Goal: Task Accomplishment & Management: Complete application form

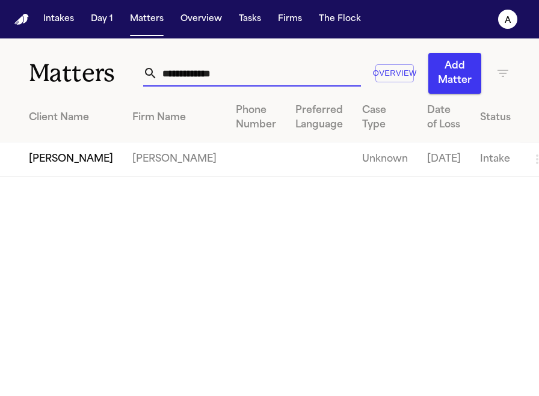
drag, startPoint x: 254, startPoint y: 75, endPoint x: 76, endPoint y: 70, distance: 177.5
click at [76, 70] on div "**********" at bounding box center [269, 65] width 539 height 55
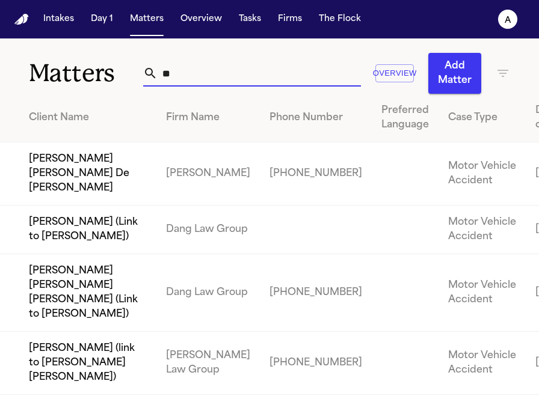
type input "*"
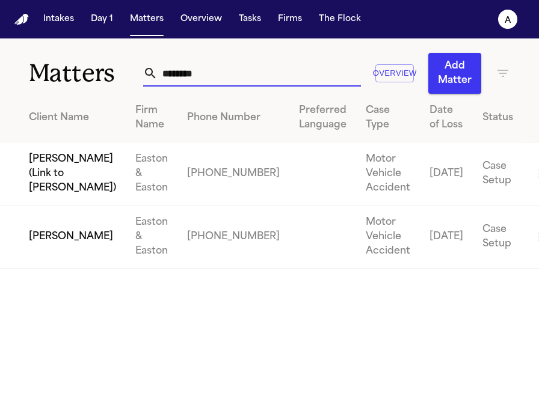
type input "********"
click at [61, 269] on td "[PERSON_NAME]" at bounding box center [63, 237] width 126 height 63
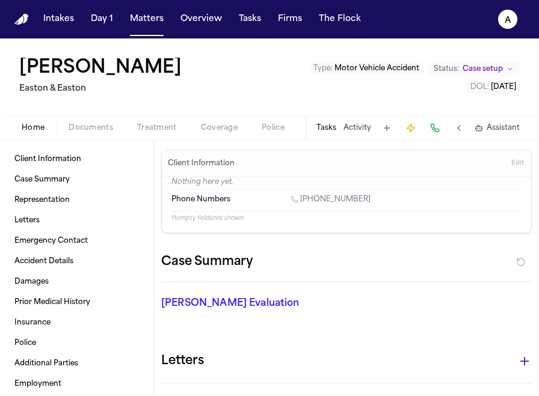
click at [335, 131] on button "Tasks" at bounding box center [326, 128] width 20 height 10
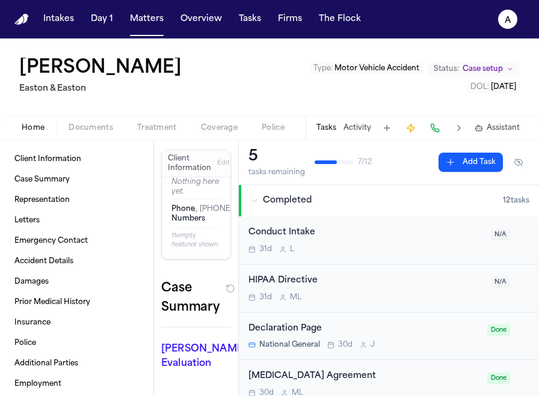
click at [334, 125] on button "Tasks" at bounding box center [326, 128] width 20 height 10
click at [384, 123] on button at bounding box center [386, 128] width 17 height 17
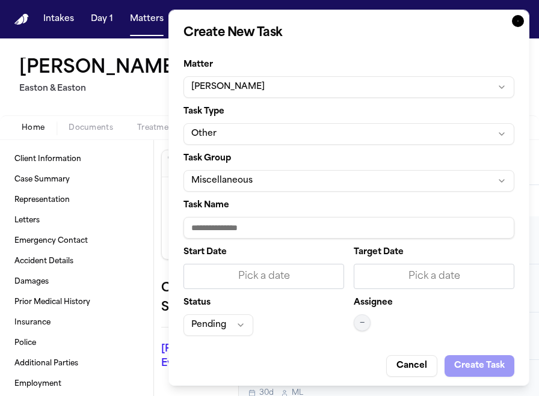
click at [338, 175] on button "Miscellaneous" at bounding box center [348, 181] width 331 height 22
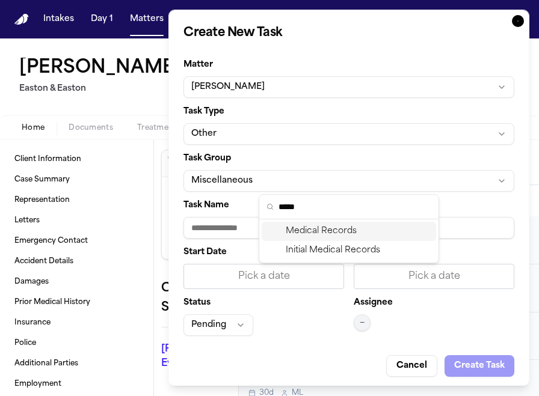
type input "*****"
click at [364, 232] on div "Medical Records" at bounding box center [349, 231] width 174 height 19
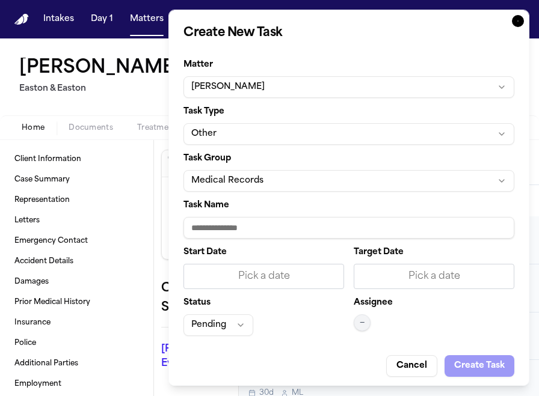
click at [279, 225] on input "Task Name" at bounding box center [348, 228] width 331 height 22
paste input "**********"
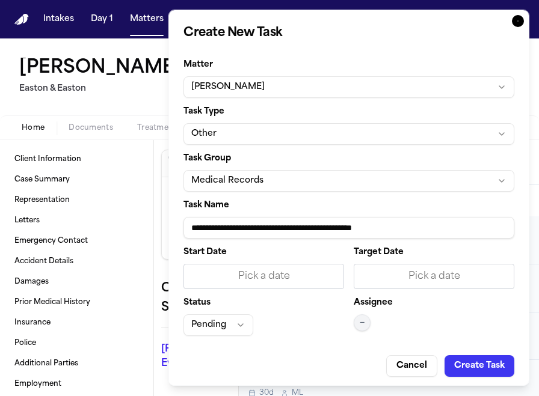
click at [318, 232] on input "**********" at bounding box center [348, 228] width 331 height 22
type input "**********"
click at [314, 275] on div "Pick a date" at bounding box center [263, 276] width 145 height 14
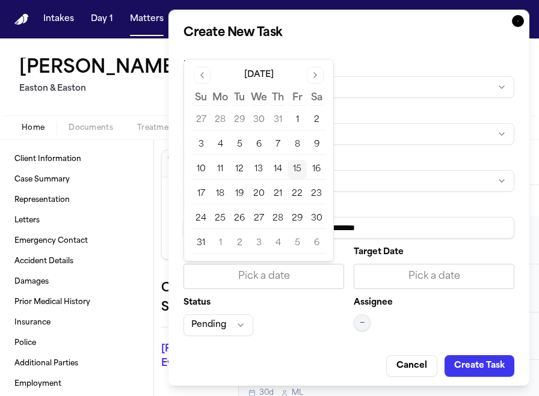
click at [294, 163] on button "15" at bounding box center [297, 169] width 19 height 19
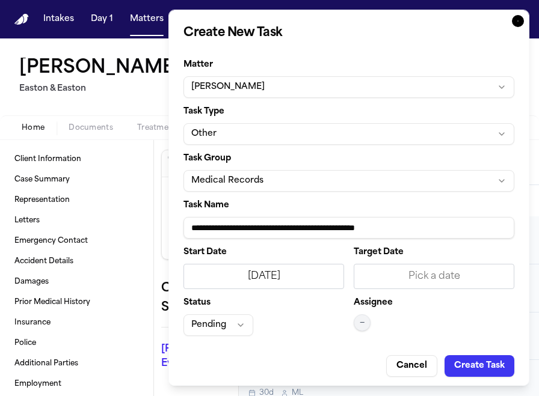
click at [392, 269] on div "Pick a date" at bounding box center [434, 276] width 161 height 25
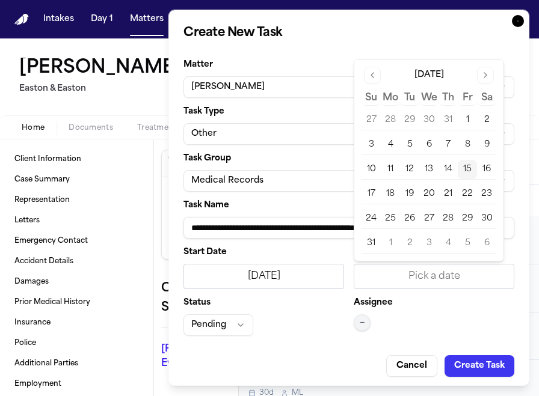
click at [470, 173] on button "15" at bounding box center [467, 169] width 19 height 19
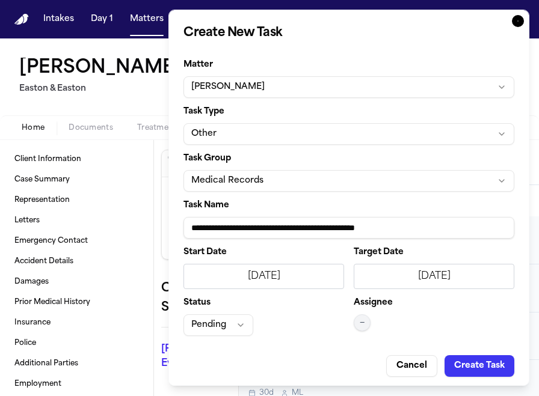
click at [368, 318] on button "—" at bounding box center [362, 323] width 17 height 17
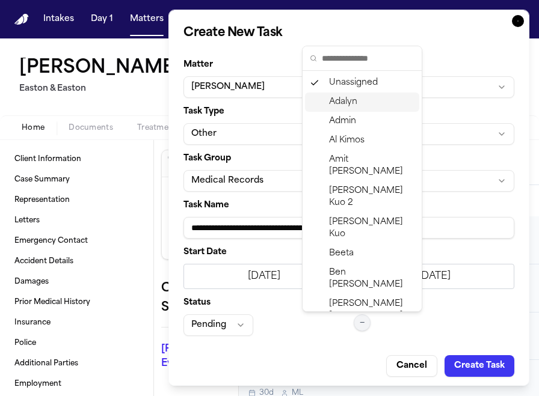
click at [345, 100] on span "Adalyn" at bounding box center [343, 102] width 28 height 12
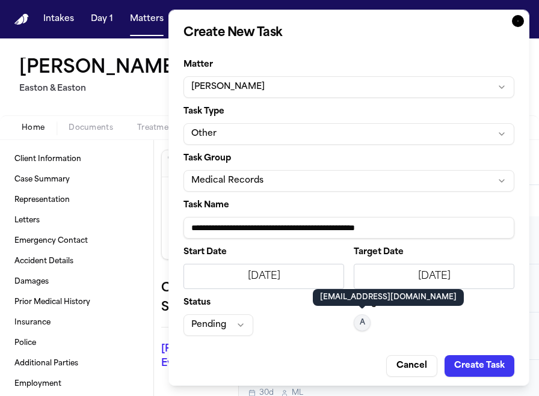
click at [213, 328] on button "Pending" at bounding box center [218, 326] width 70 height 22
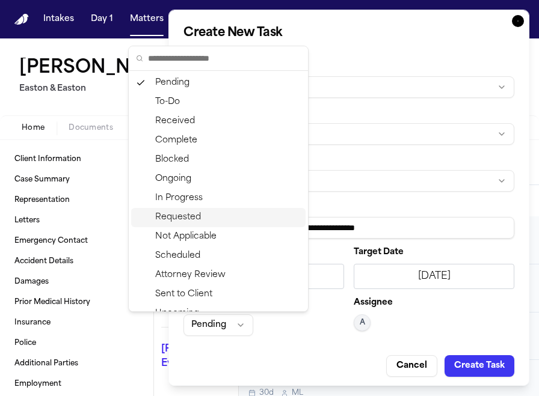
drag, startPoint x: 197, startPoint y: 228, endPoint x: 205, endPoint y: 218, distance: 12.8
click at [205, 218] on div "Pending To-Do Received Complete Blocked Ongoing In Progress Requested Not Appli…" at bounding box center [218, 236] width 174 height 327
click at [205, 218] on div "Requested" at bounding box center [218, 217] width 174 height 19
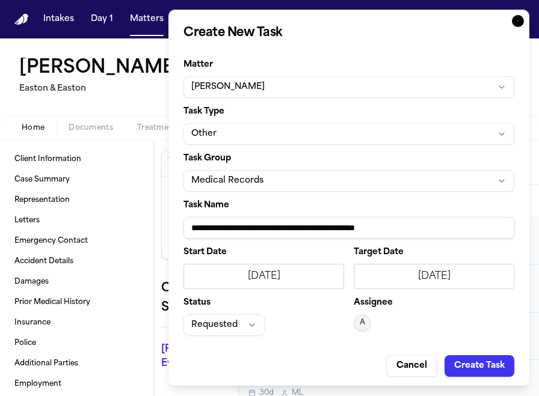
click at [475, 362] on button "Create Task" at bounding box center [480, 367] width 70 height 22
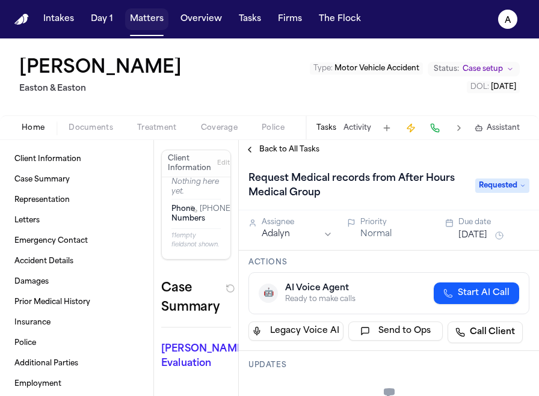
click at [155, 19] on button "Matters" at bounding box center [146, 19] width 43 height 22
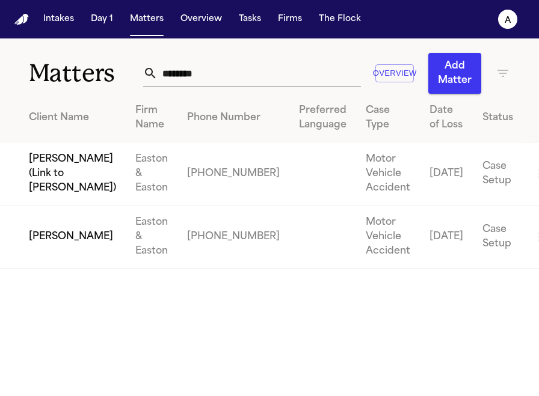
click at [78, 252] on td "[PERSON_NAME]" at bounding box center [63, 237] width 126 height 63
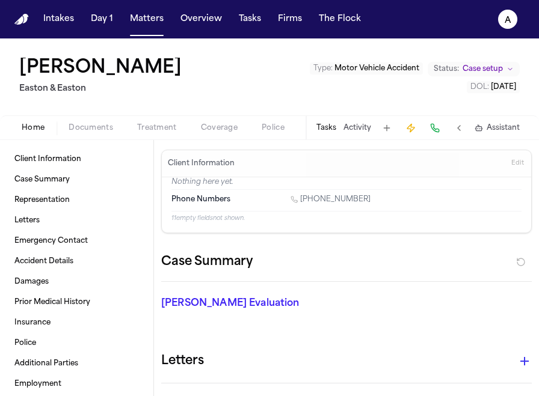
click at [328, 129] on button "Tasks" at bounding box center [326, 128] width 20 height 10
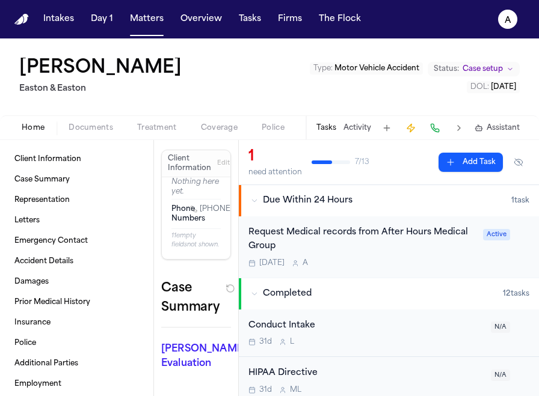
click at [469, 263] on div "[DATE] A" at bounding box center [361, 264] width 227 height 10
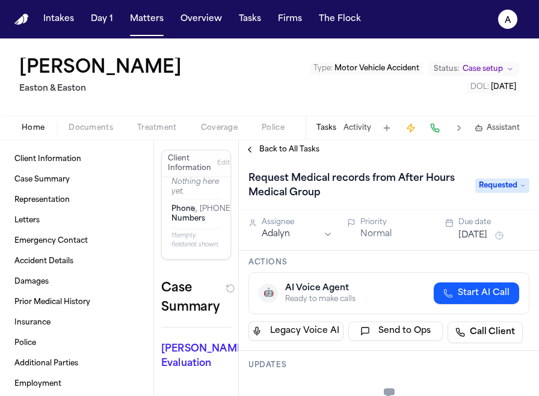
click at [489, 229] on div "[DATE]" at bounding box center [493, 236] width 71 height 14
click at [487, 238] on button "[DATE]" at bounding box center [472, 236] width 29 height 12
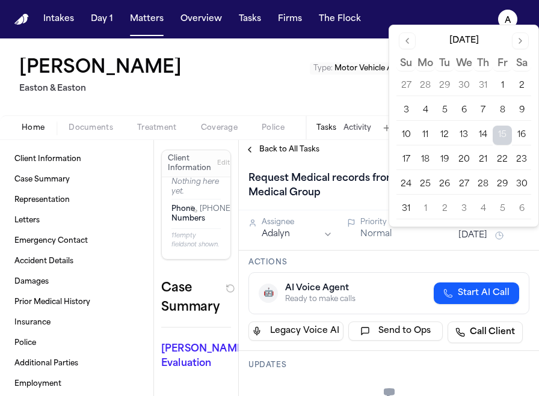
click at [500, 157] on button "22" at bounding box center [502, 159] width 19 height 19
click at [455, 160] on button "20" at bounding box center [463, 159] width 19 height 19
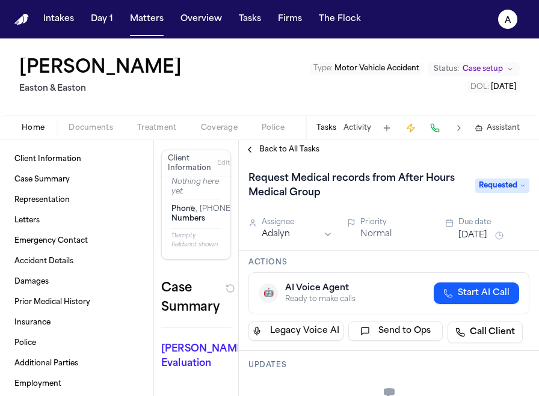
click at [434, 229] on div "Assignee Adalyn Priority Normal Due date [DATE]" at bounding box center [388, 230] width 281 height 25
click at [150, 20] on button "Matters" at bounding box center [146, 19] width 43 height 22
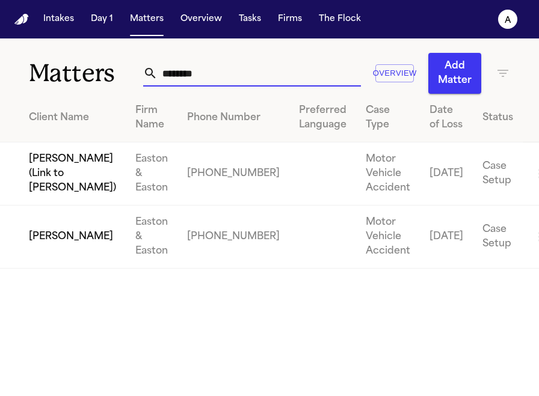
drag, startPoint x: 234, startPoint y: 76, endPoint x: 135, endPoint y: 74, distance: 99.3
click at [135, 74] on div "Matters ******** Overview Add Matter" at bounding box center [269, 65] width 539 height 55
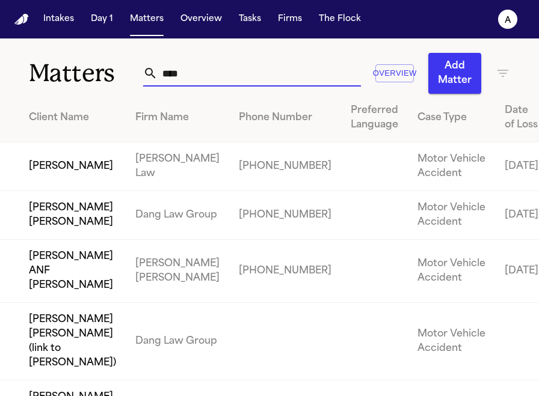
type input "*****"
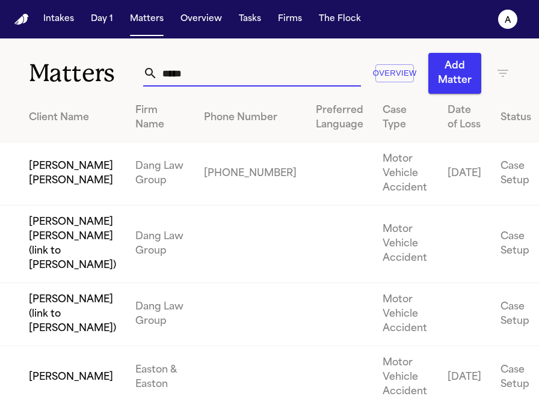
drag, startPoint x: 239, startPoint y: 67, endPoint x: 88, endPoint y: 70, distance: 151.6
click at [88, 70] on div "Matters ***** Overview Add Matter" at bounding box center [269, 65] width 539 height 55
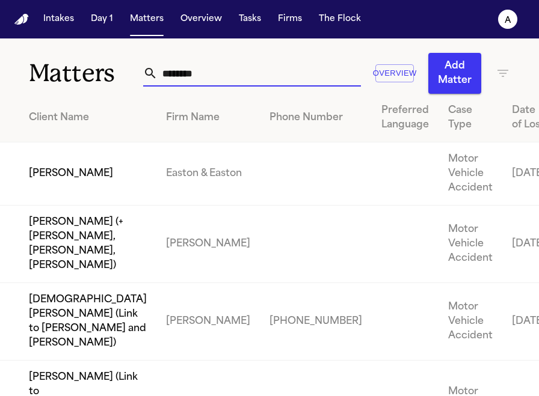
type input "********"
click at [103, 182] on td "[PERSON_NAME]" at bounding box center [78, 174] width 156 height 63
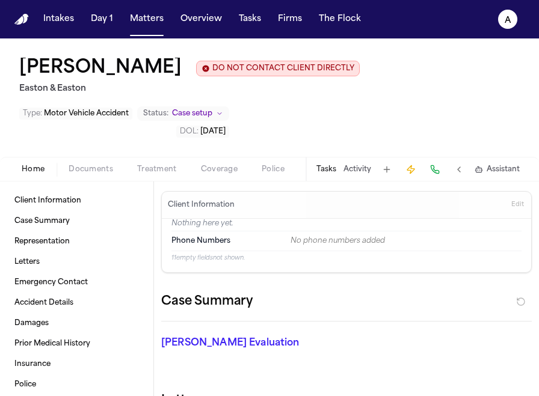
click at [336, 174] on button "Tasks" at bounding box center [326, 170] width 20 height 10
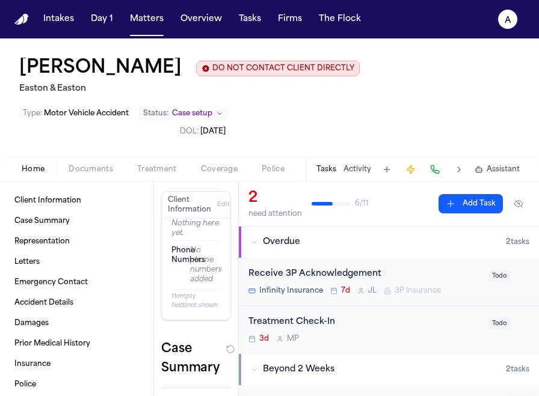
click at [328, 170] on button "Tasks" at bounding box center [326, 170] width 20 height 10
click at [381, 171] on button at bounding box center [386, 169] width 17 height 17
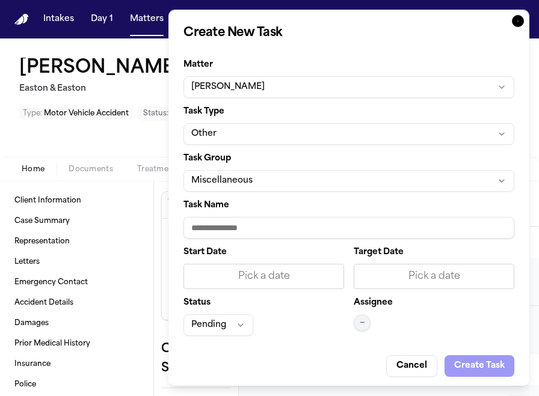
click at [279, 226] on input "Task Name" at bounding box center [348, 228] width 331 height 22
click at [288, 182] on button "Miscellaneous" at bounding box center [348, 181] width 331 height 22
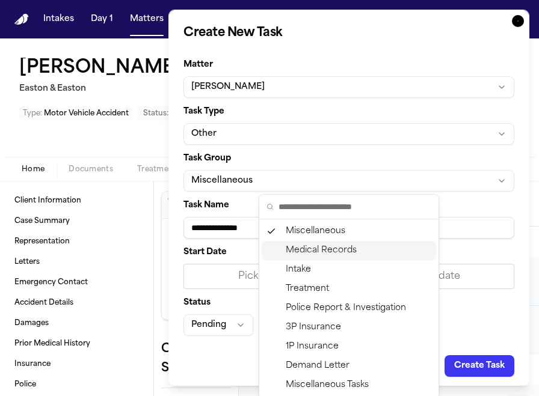
click at [323, 253] on div "Medical Records" at bounding box center [349, 250] width 174 height 19
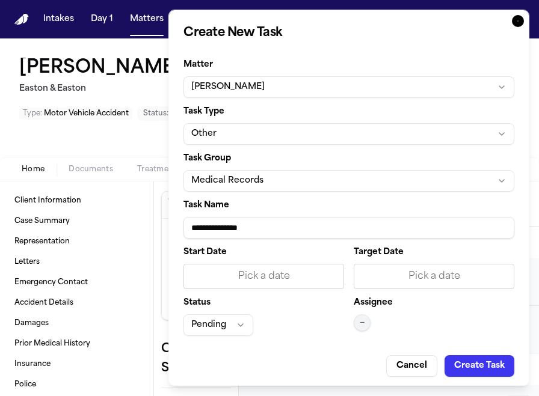
drag, startPoint x: 289, startPoint y: 229, endPoint x: 279, endPoint y: 229, distance: 9.6
click at [279, 229] on input "**********" at bounding box center [348, 228] width 331 height 22
click at [190, 230] on input "**********" at bounding box center [348, 228] width 331 height 22
click at [313, 233] on input "**********" at bounding box center [348, 228] width 331 height 22
paste input "**********"
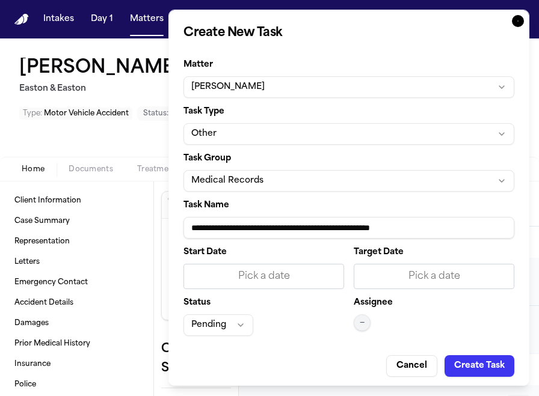
click at [318, 229] on input "**********" at bounding box center [348, 228] width 331 height 22
type input "**********"
click at [306, 264] on div "Pick a date" at bounding box center [263, 276] width 161 height 25
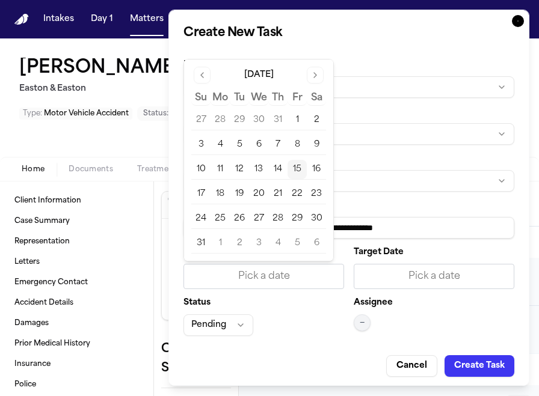
click at [296, 169] on button "15" at bounding box center [297, 169] width 19 height 19
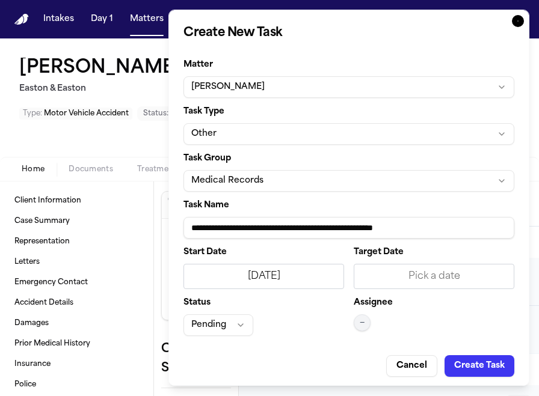
click at [396, 271] on div "Pick a date" at bounding box center [434, 276] width 145 height 14
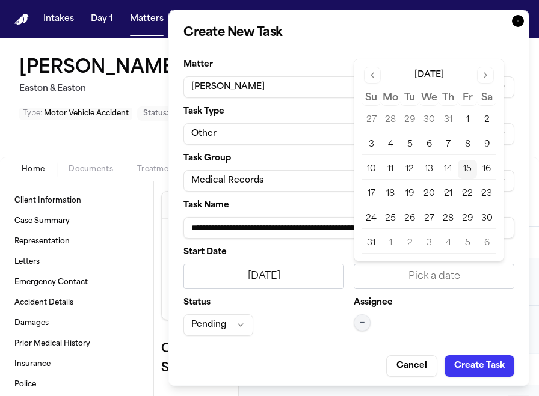
click at [473, 168] on button "15" at bounding box center [467, 169] width 19 height 19
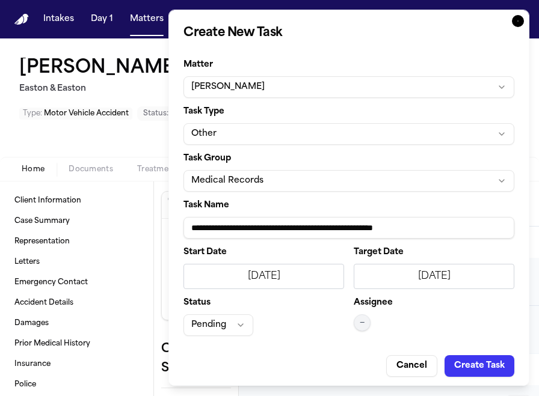
click at [361, 324] on span "—" at bounding box center [362, 323] width 5 height 10
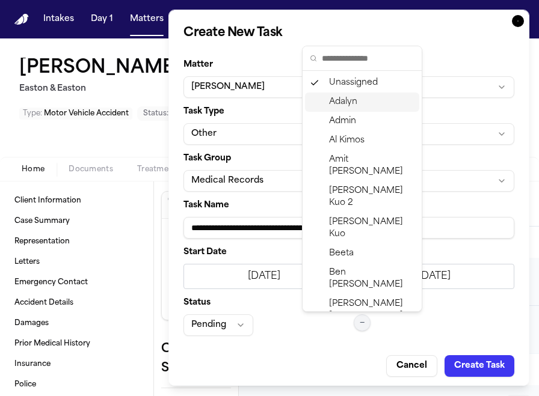
click at [364, 104] on div "Adalyn" at bounding box center [362, 102] width 114 height 19
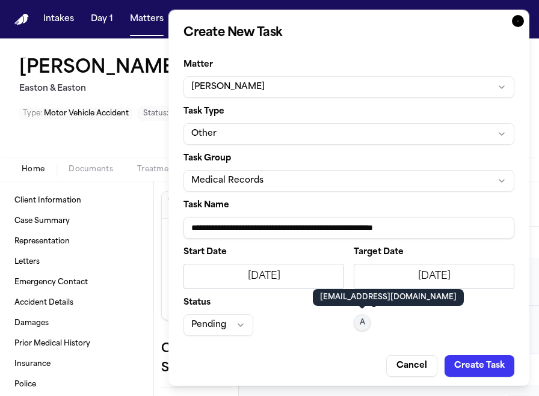
click at [242, 329] on button "Pending" at bounding box center [218, 326] width 70 height 22
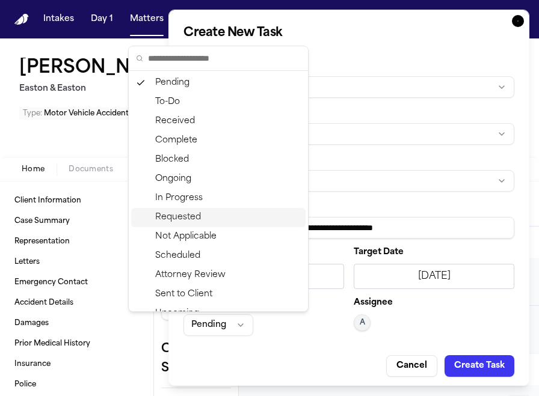
click at [234, 223] on div "Requested" at bounding box center [218, 217] width 174 height 19
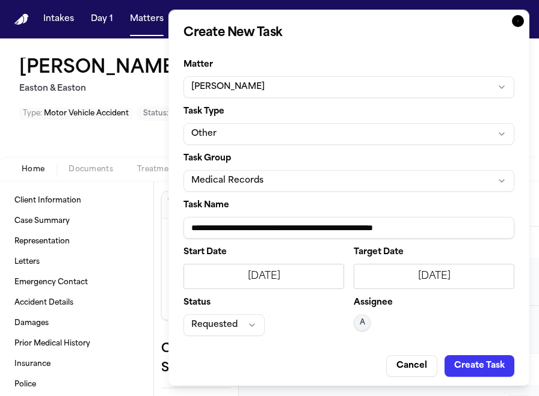
click at [416, 277] on div "[DATE]" at bounding box center [434, 276] width 145 height 14
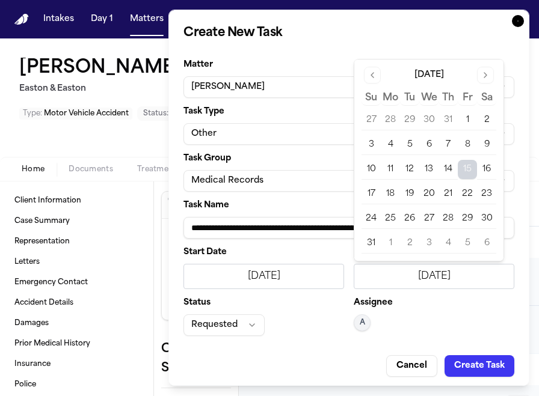
click at [476, 357] on button "Create Task" at bounding box center [480, 367] width 70 height 22
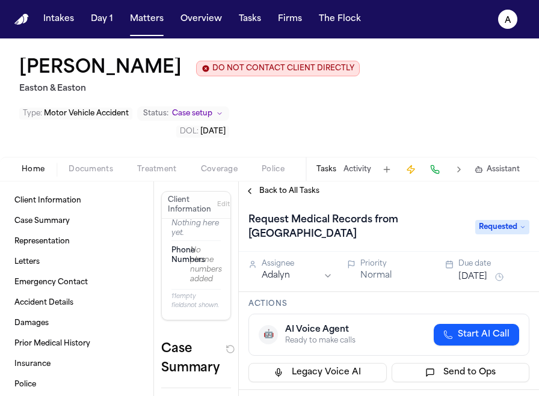
click at [479, 283] on button "[DATE]" at bounding box center [472, 277] width 29 height 12
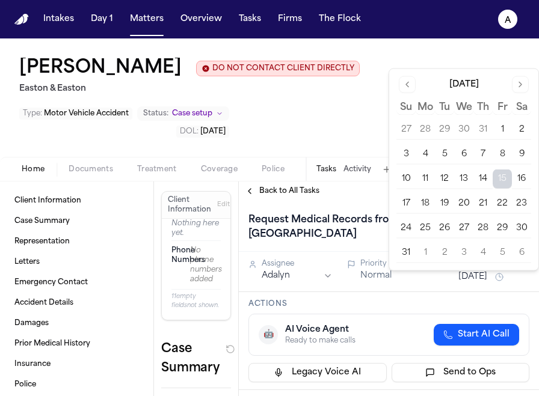
click at [460, 204] on button "20" at bounding box center [463, 203] width 19 height 19
click at [429, 312] on div "Actions 🤖 AI Voice Agent Ready to make calls Start AI Call Legacy Voice AI Send…" at bounding box center [389, 341] width 300 height 98
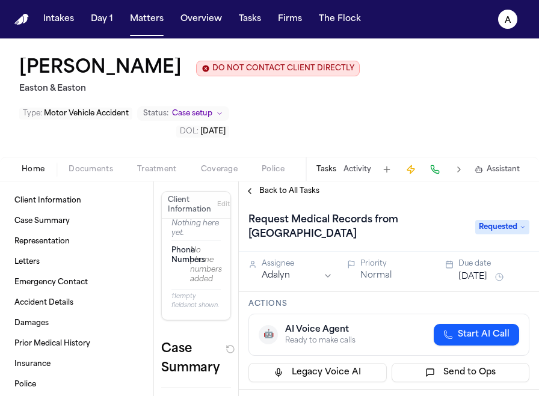
scroll to position [5, 0]
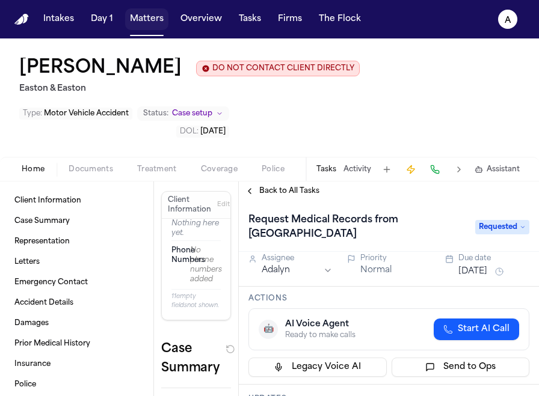
click at [150, 20] on button "Matters" at bounding box center [146, 19] width 43 height 22
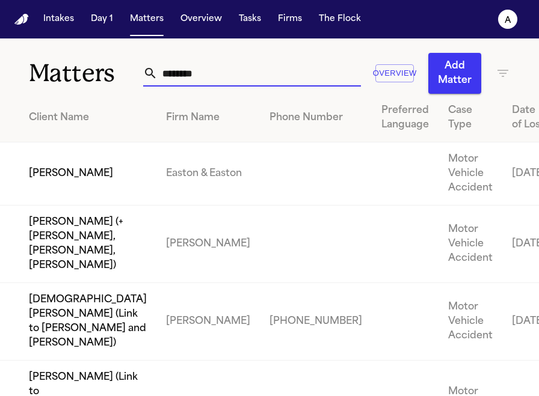
drag, startPoint x: 229, startPoint y: 71, endPoint x: 58, endPoint y: 72, distance: 171.4
click at [58, 72] on div "Matters ******** Overview Add Matter" at bounding box center [269, 65] width 539 height 55
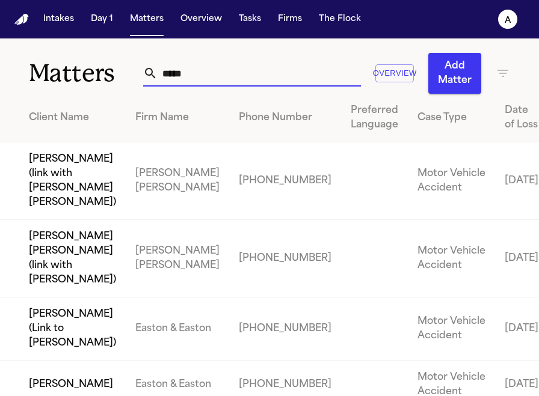
type input "*****"
click at [67, 361] on td "[PERSON_NAME]" at bounding box center [63, 385] width 126 height 49
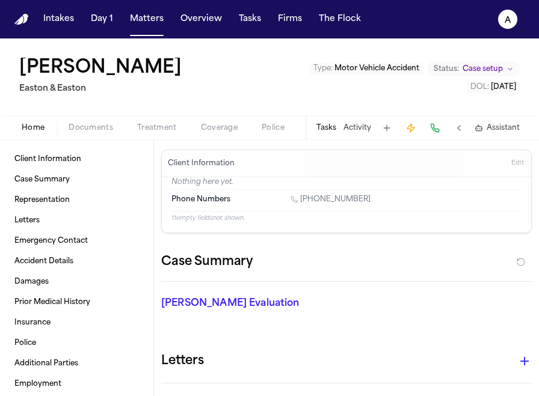
click at [330, 125] on button "Tasks" at bounding box center [326, 128] width 20 height 10
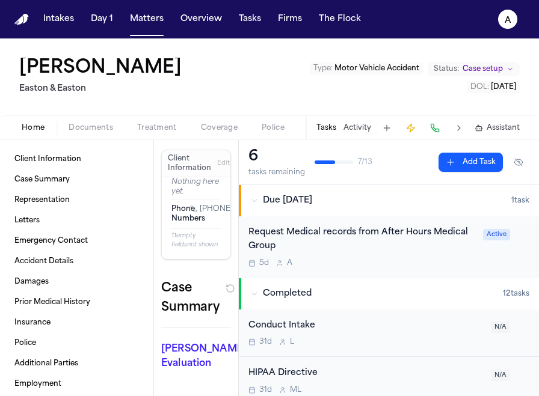
click at [336, 250] on div "Request Medical records from After Hours Medical Group" at bounding box center [361, 240] width 227 height 28
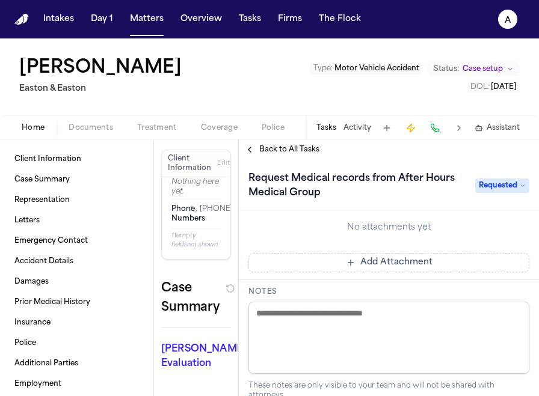
scroll to position [255, 0]
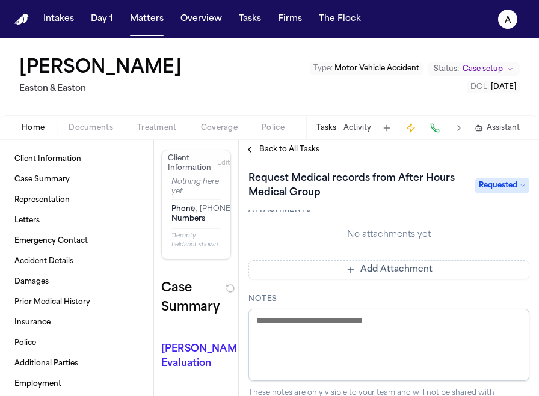
click at [424, 268] on button "Add Attachment" at bounding box center [388, 269] width 281 height 19
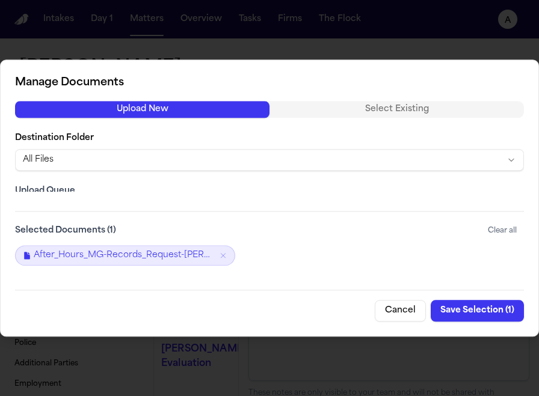
click at [478, 311] on button "Save Selection ( 1 )" at bounding box center [477, 311] width 93 height 22
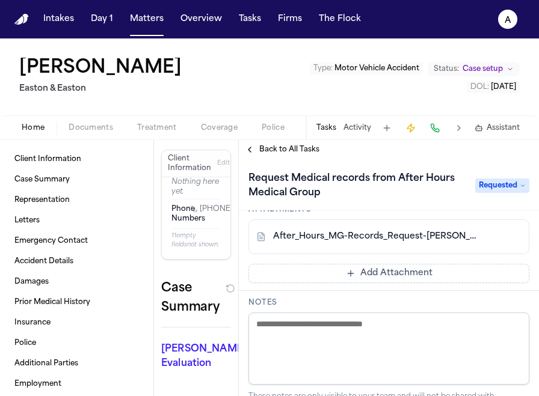
scroll to position [0, 0]
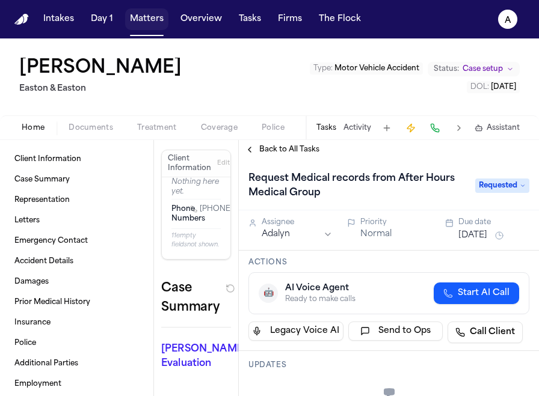
click at [147, 22] on button "Matters" at bounding box center [146, 19] width 43 height 22
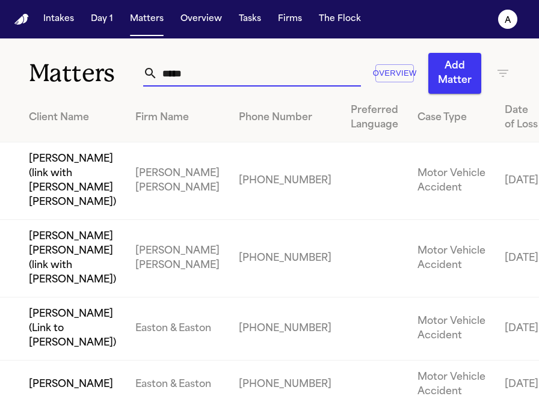
drag, startPoint x: 206, startPoint y: 79, endPoint x: 112, endPoint y: 76, distance: 93.9
click at [112, 76] on div "Matters ***** Overview Add Matter" at bounding box center [269, 65] width 539 height 55
type input "*"
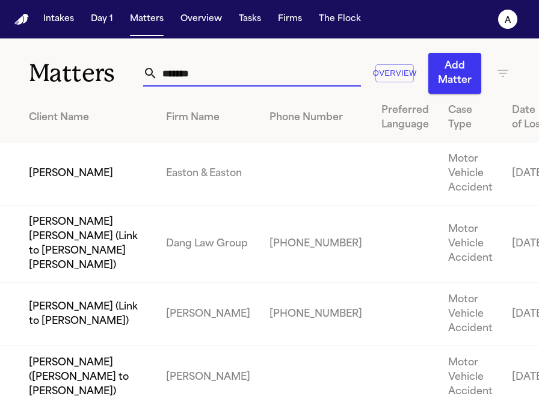
type input "******"
click at [78, 206] on td "[PERSON_NAME]" at bounding box center [78, 174] width 156 height 63
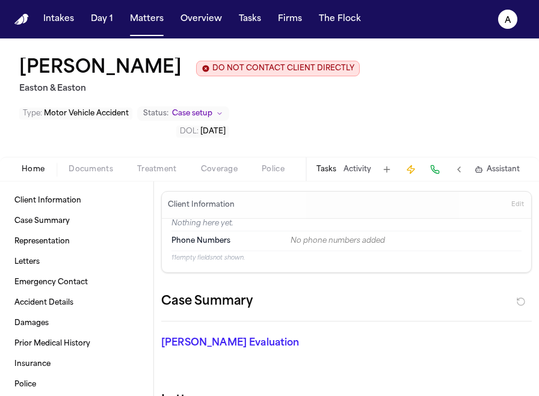
click at [337, 169] on div "Tasks Activity Assistant" at bounding box center [418, 169] width 224 height 23
click at [331, 169] on button "Tasks" at bounding box center [326, 170] width 20 height 10
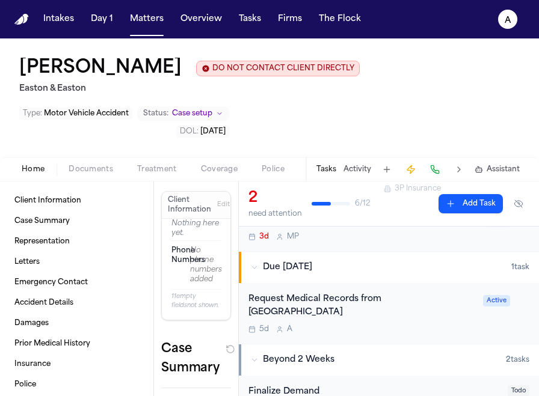
scroll to position [103, 0]
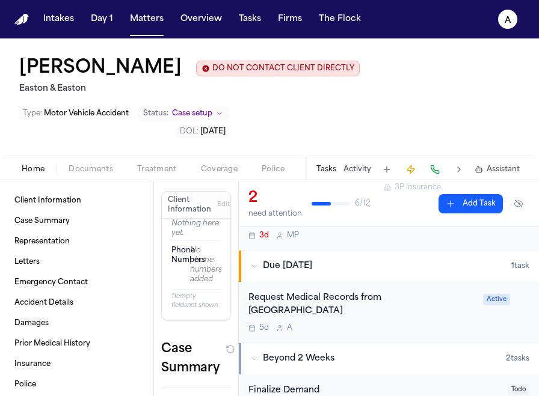
click at [396, 321] on div "Request Medical Records from [GEOGRAPHIC_DATA] 5d A" at bounding box center [361, 313] width 227 height 42
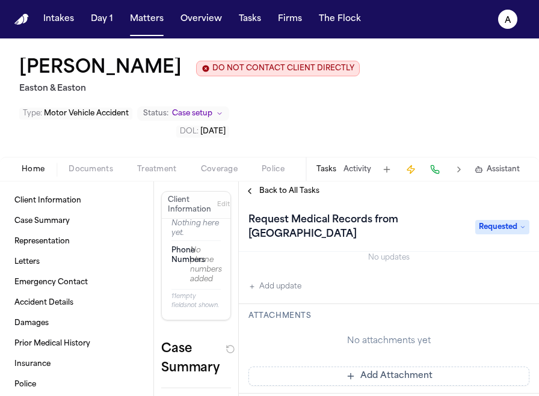
scroll to position [202, 0]
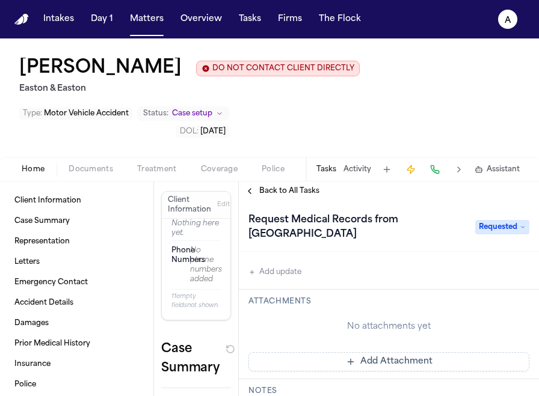
click at [425, 364] on button "Add Attachment" at bounding box center [388, 362] width 281 height 19
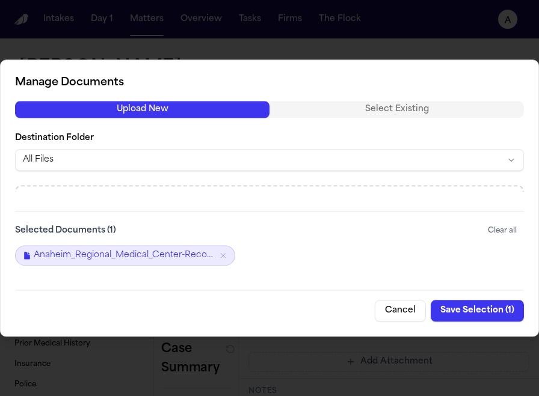
click at [476, 311] on button "Save Selection ( 1 )" at bounding box center [477, 311] width 93 height 22
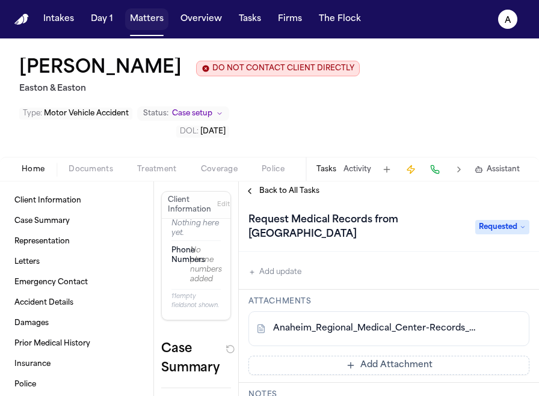
click at [155, 20] on button "Matters" at bounding box center [146, 19] width 43 height 22
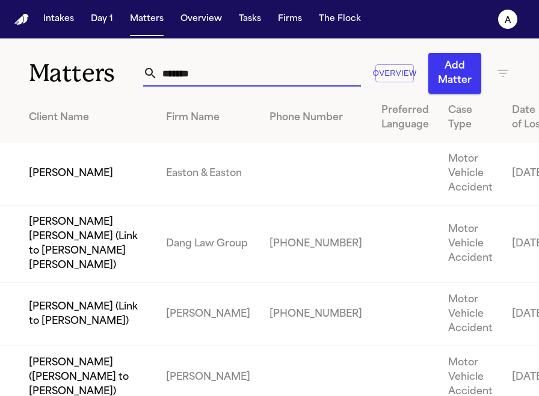
drag, startPoint x: 229, startPoint y: 73, endPoint x: 125, endPoint y: 73, distance: 104.1
click at [125, 73] on div "Matters ****** Overview Add Matter" at bounding box center [269, 65] width 539 height 55
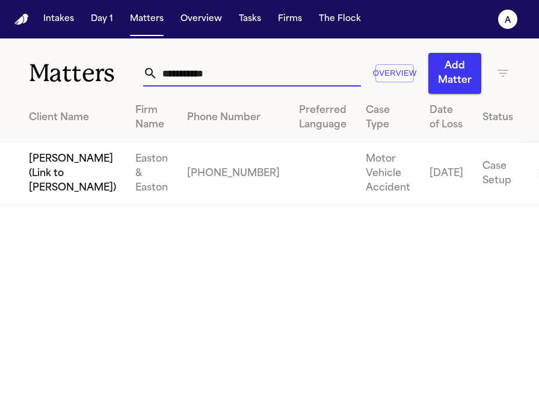
type input "**********"
click at [63, 201] on td "[PERSON_NAME] (Link to [PERSON_NAME])" at bounding box center [63, 174] width 126 height 63
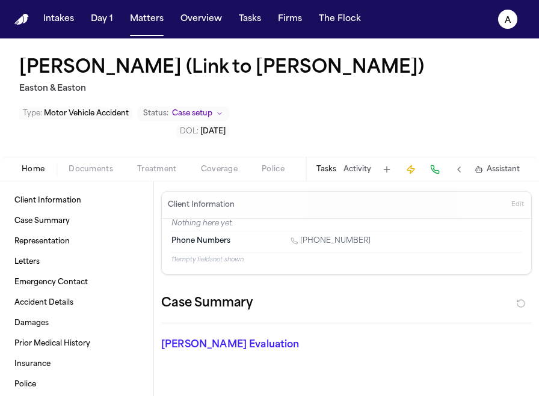
click at [324, 176] on div "Tasks Activity Assistant" at bounding box center [418, 169] width 224 height 23
click at [328, 170] on button "Tasks" at bounding box center [326, 170] width 20 height 10
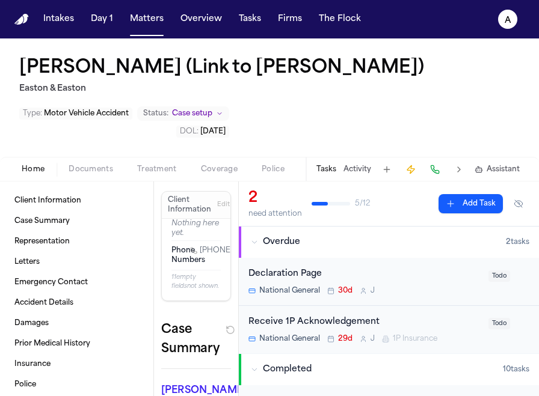
click at [476, 202] on button "Add Task" at bounding box center [471, 203] width 64 height 19
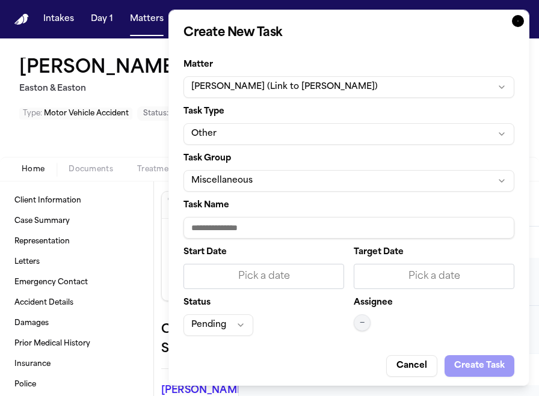
click at [351, 191] on button "Miscellaneous" at bounding box center [348, 181] width 331 height 22
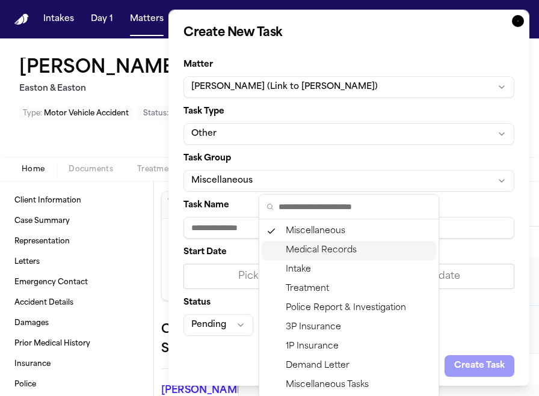
click at [334, 253] on div "Medical Records" at bounding box center [349, 250] width 174 height 19
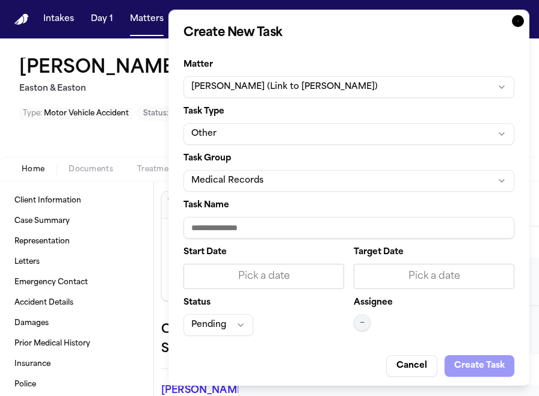
click at [300, 232] on input "Task Name" at bounding box center [348, 228] width 331 height 22
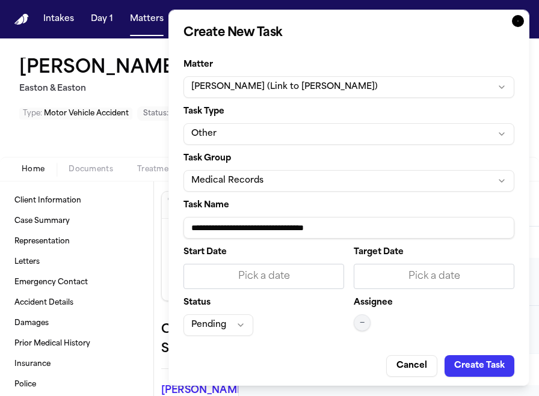
click at [318, 228] on input "**********" at bounding box center [348, 228] width 331 height 22
type input "**********"
click at [325, 286] on div "Pick a date" at bounding box center [263, 276] width 161 height 25
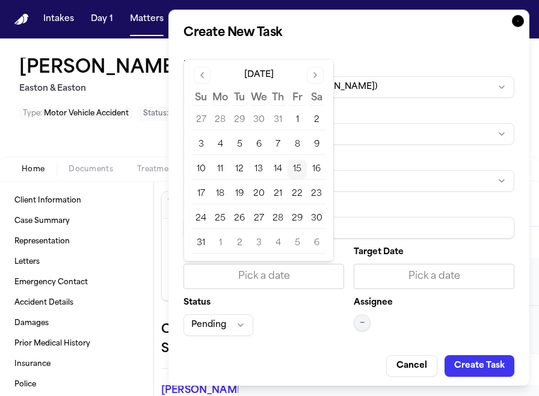
click at [290, 171] on button "15" at bounding box center [297, 169] width 19 height 19
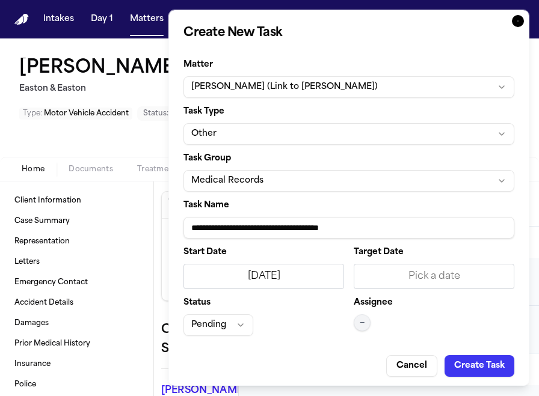
click at [405, 268] on div "Pick a date" at bounding box center [434, 276] width 161 height 25
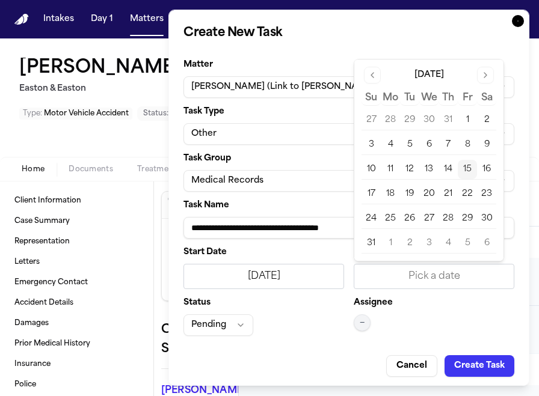
click at [463, 170] on button "15" at bounding box center [467, 169] width 19 height 19
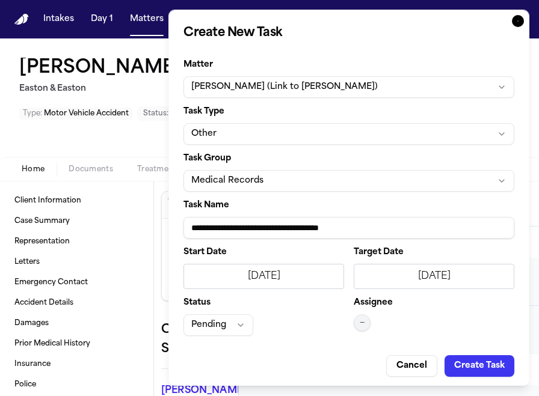
click at [363, 320] on span "—" at bounding box center [362, 323] width 5 height 10
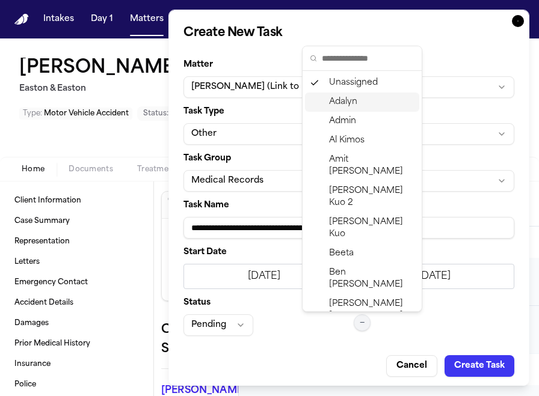
click at [357, 103] on div "Adalyn" at bounding box center [362, 102] width 114 height 19
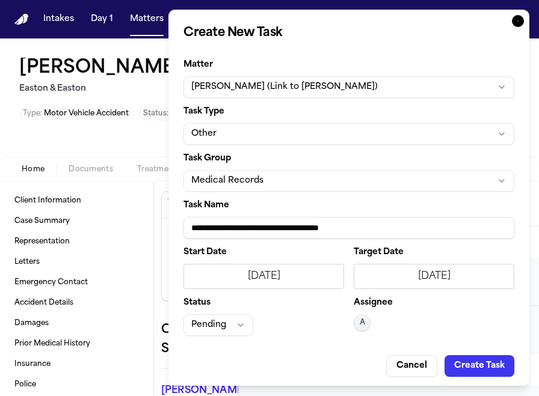
click at [233, 322] on button "Pending" at bounding box center [218, 326] width 70 height 22
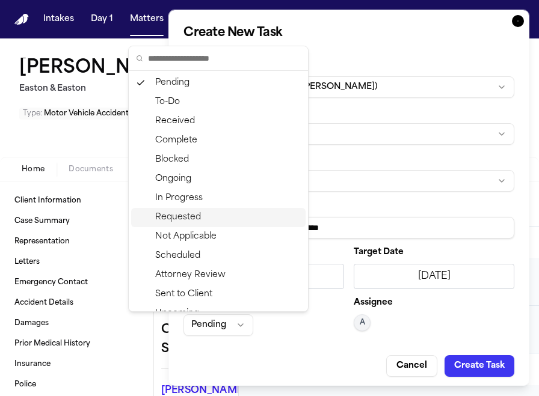
click at [230, 220] on div "Requested" at bounding box center [218, 217] width 174 height 19
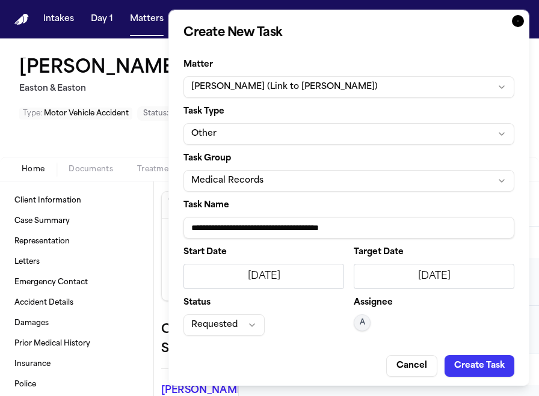
click at [478, 369] on button "Create Task" at bounding box center [480, 367] width 70 height 22
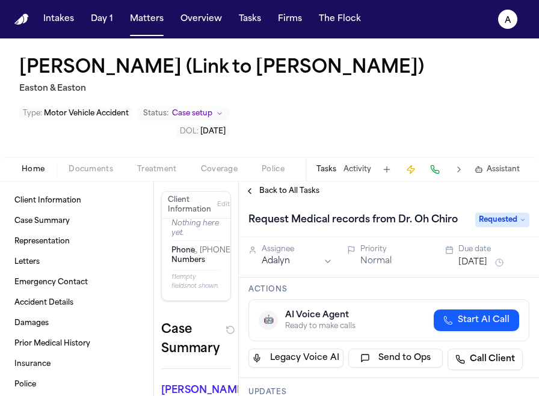
click at [486, 263] on button "[DATE]" at bounding box center [472, 263] width 29 height 12
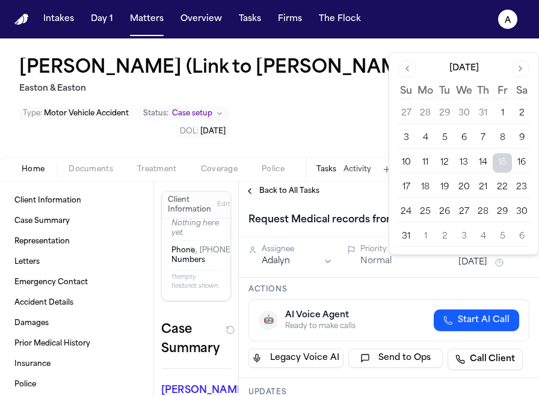
click at [463, 189] on button "20" at bounding box center [463, 187] width 19 height 19
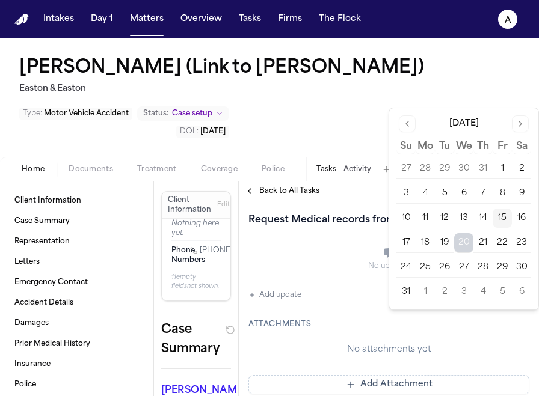
scroll to position [184, 0]
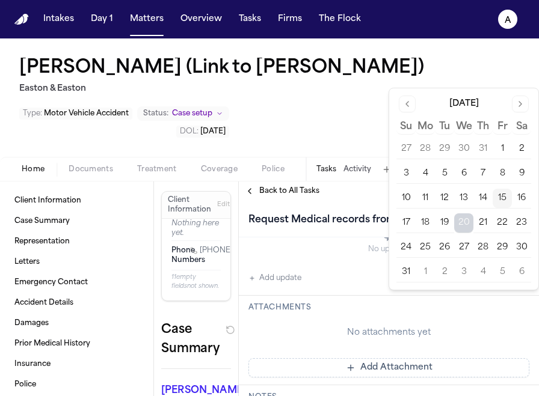
click at [437, 375] on button "Add Attachment" at bounding box center [388, 368] width 281 height 19
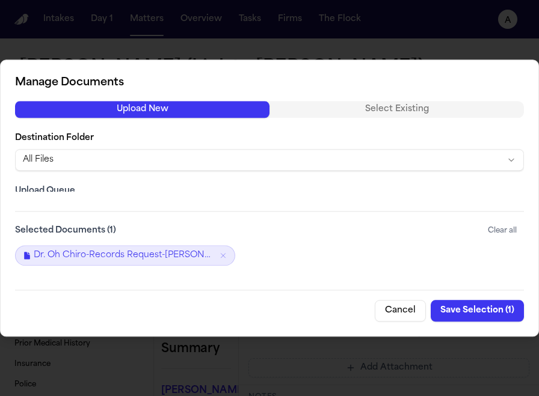
click at [490, 310] on button "Save Selection ( 1 )" at bounding box center [477, 311] width 93 height 22
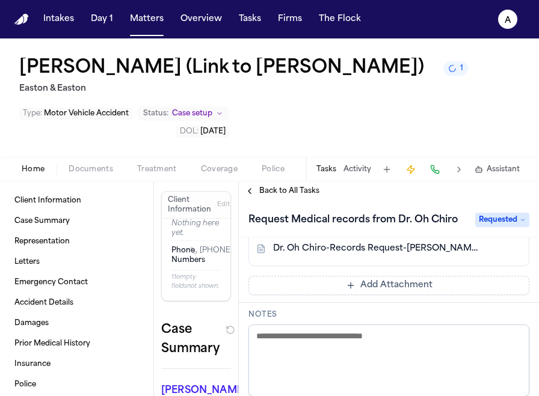
scroll to position [256, 0]
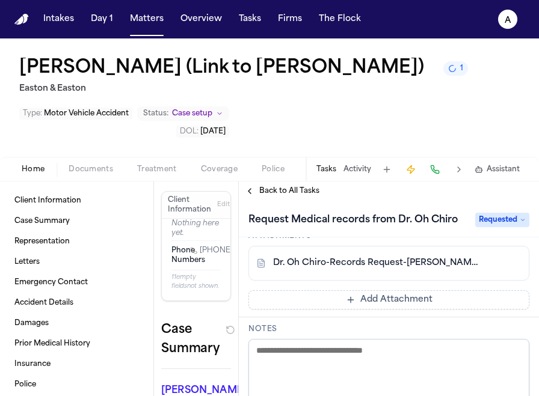
click at [414, 306] on button "Add Attachment" at bounding box center [388, 300] width 281 height 19
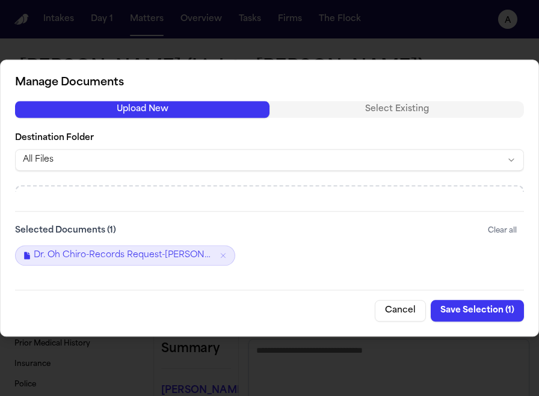
click at [392, 316] on button "Cancel" at bounding box center [400, 311] width 51 height 22
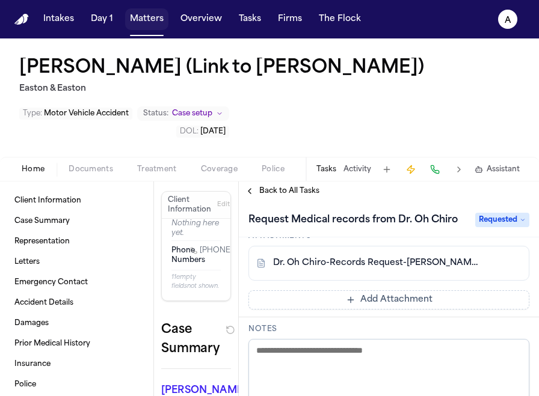
click at [154, 17] on button "Matters" at bounding box center [146, 19] width 43 height 22
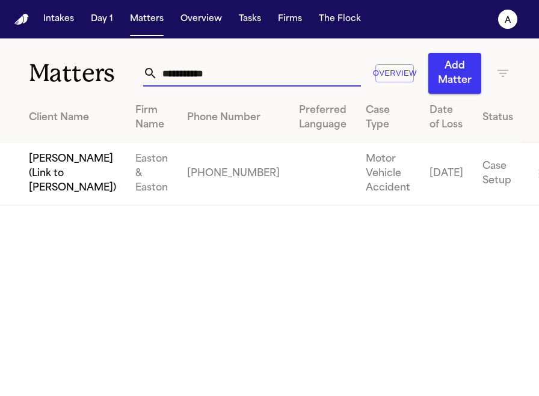
drag, startPoint x: 229, startPoint y: 82, endPoint x: 83, endPoint y: 80, distance: 145.6
click at [83, 80] on div "**********" at bounding box center [269, 65] width 539 height 55
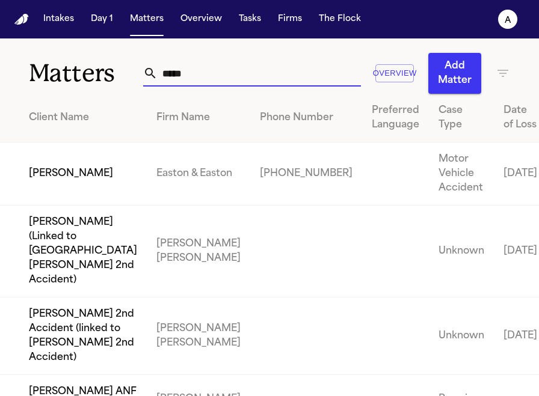
type input "*****"
click at [85, 203] on td "[PERSON_NAME]" at bounding box center [73, 174] width 147 height 63
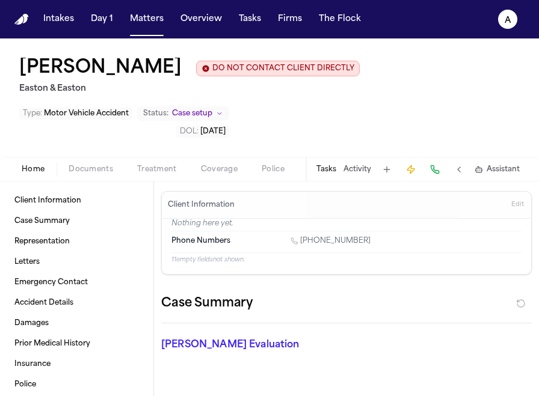
click at [334, 168] on button "Tasks" at bounding box center [326, 170] width 20 height 10
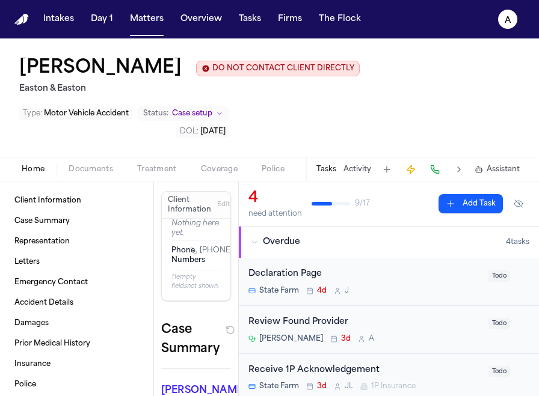
scroll to position [35, 0]
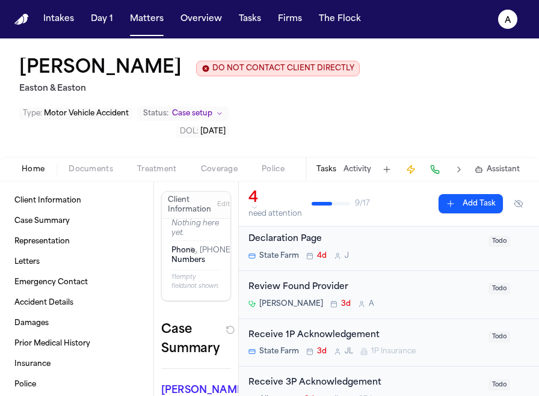
click at [386, 174] on button at bounding box center [386, 169] width 17 height 17
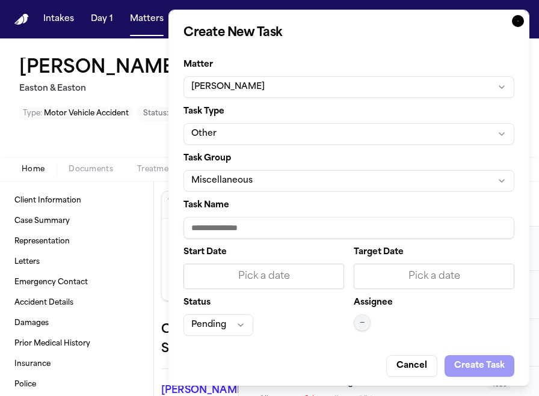
click at [241, 179] on button "Miscellaneous" at bounding box center [348, 181] width 331 height 22
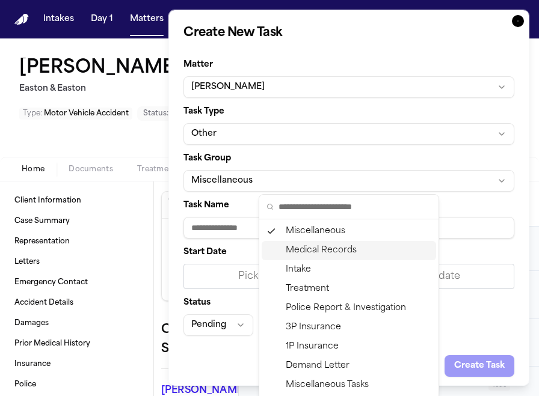
click at [333, 254] on div "Medical Records" at bounding box center [349, 250] width 174 height 19
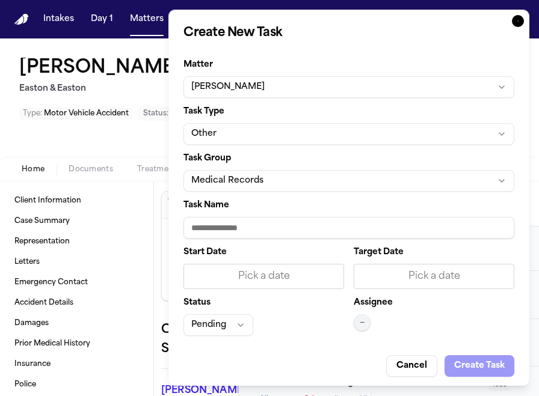
click at [280, 232] on input "Task Name" at bounding box center [348, 228] width 331 height 22
type input "**********"
click at [300, 269] on div "Pick a date" at bounding box center [263, 276] width 145 height 14
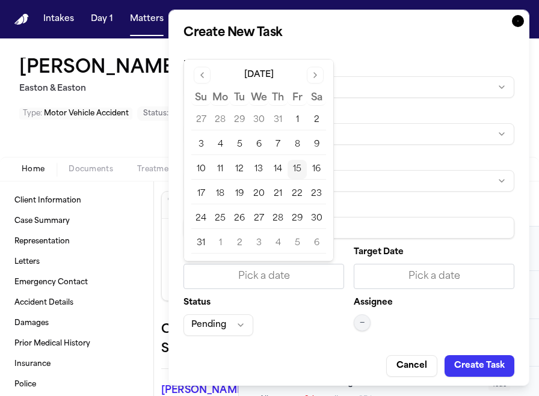
click at [298, 167] on button "15" at bounding box center [297, 169] width 19 height 19
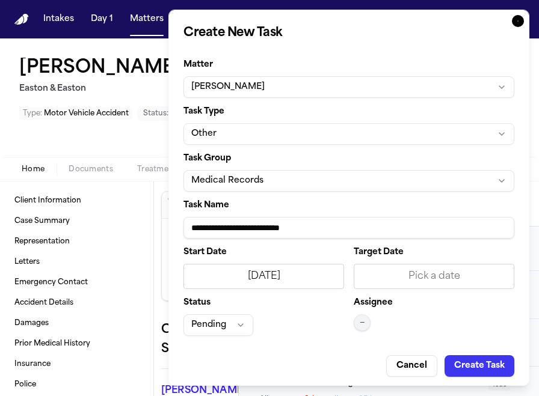
click at [381, 277] on div "Pick a date" at bounding box center [434, 276] width 145 height 14
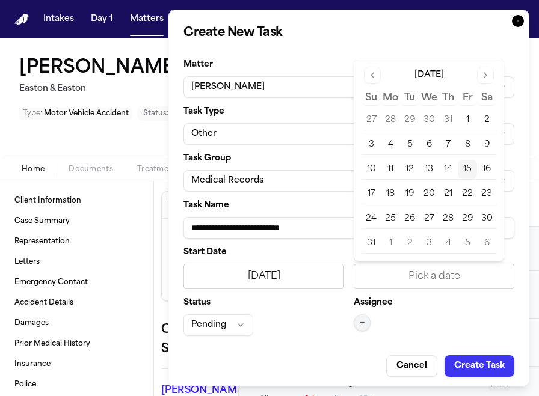
click at [472, 164] on button "15" at bounding box center [467, 169] width 19 height 19
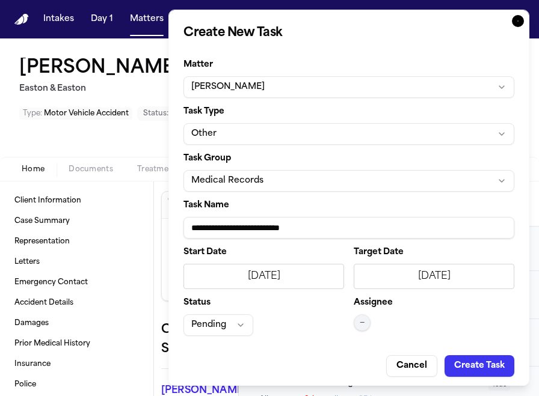
click at [224, 322] on button "Pending" at bounding box center [218, 326] width 70 height 22
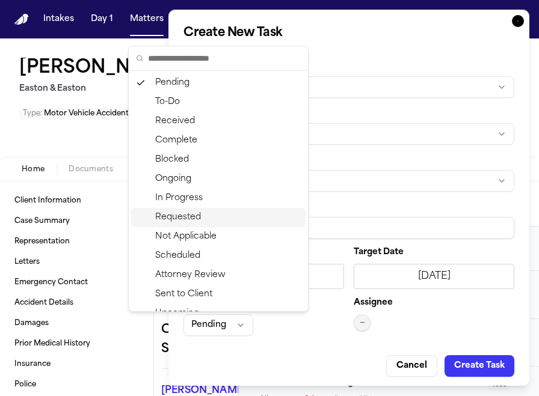
click at [194, 224] on div "Requested" at bounding box center [218, 217] width 174 height 19
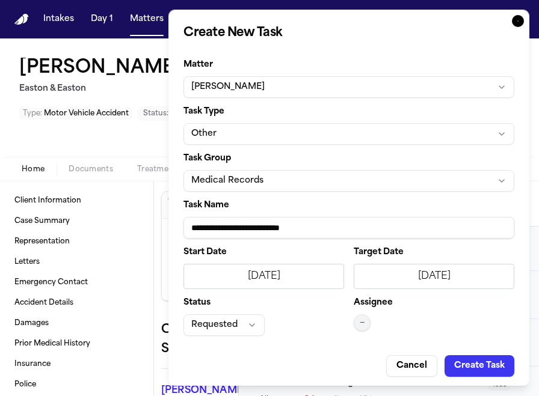
click at [365, 321] on button "—" at bounding box center [362, 323] width 17 height 17
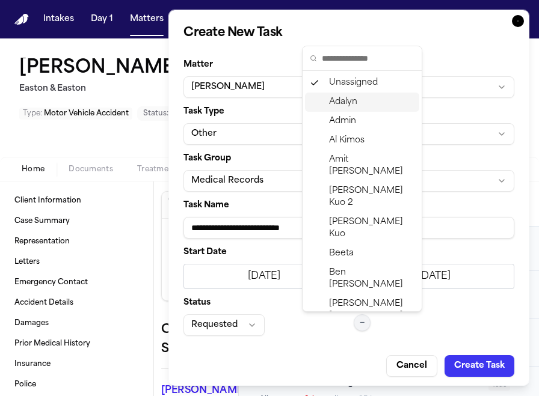
click at [368, 108] on div "Adalyn" at bounding box center [362, 102] width 114 height 19
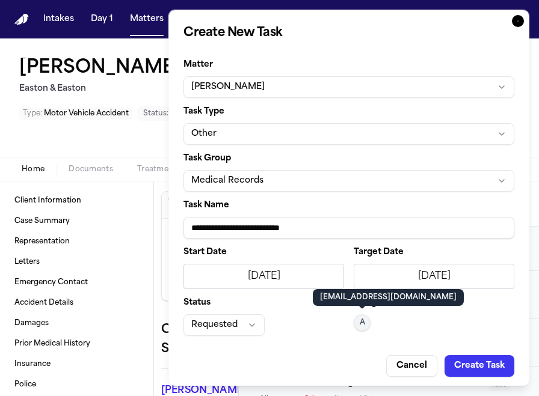
click at [491, 365] on button "Create Task" at bounding box center [480, 367] width 70 height 22
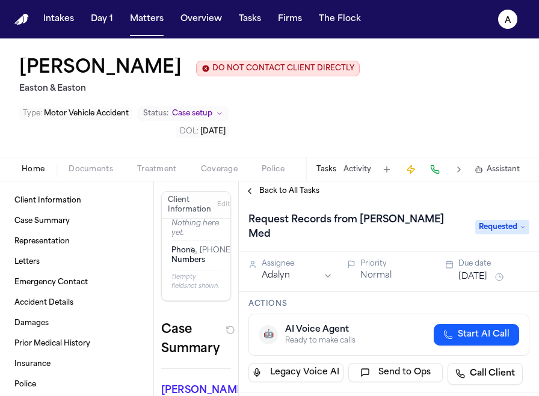
click at [484, 271] on button "[DATE]" at bounding box center [472, 277] width 29 height 12
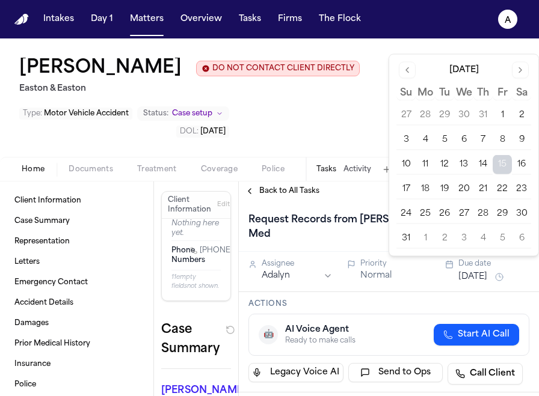
click at [470, 186] on button "20" at bounding box center [463, 189] width 19 height 19
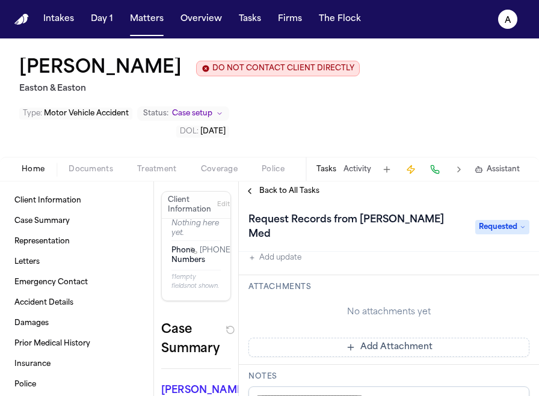
scroll to position [225, 0]
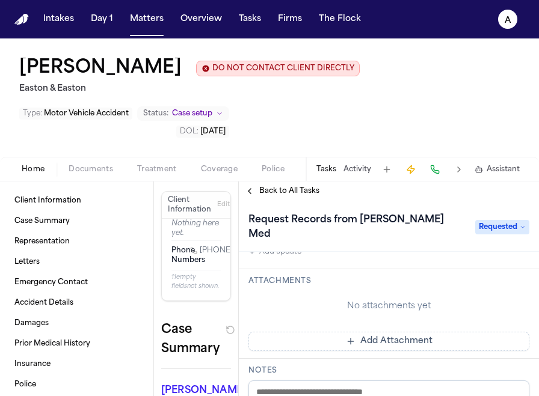
click at [392, 332] on button "Add Attachment" at bounding box center [388, 341] width 281 height 19
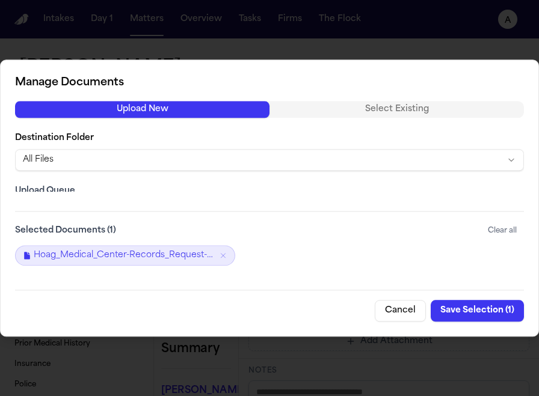
click at [494, 312] on button "Save Selection ( 1 )" at bounding box center [477, 311] width 93 height 22
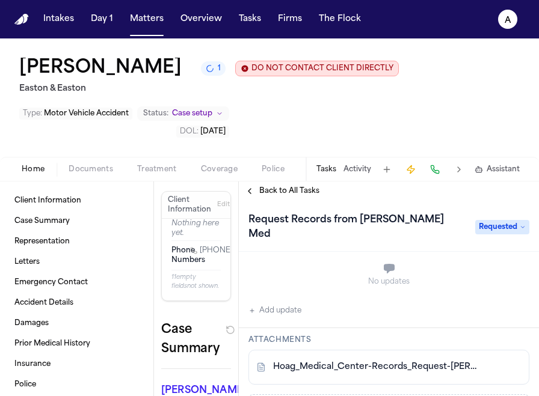
scroll to position [161, 0]
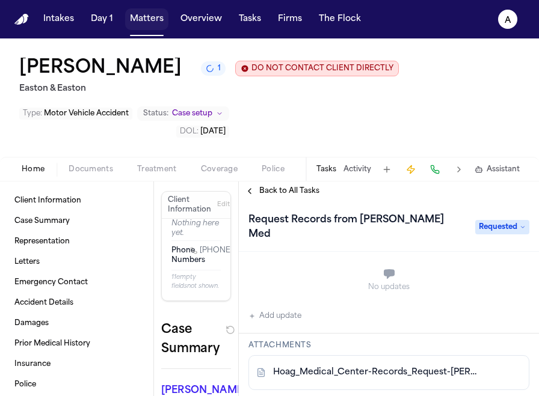
click at [153, 18] on button "Matters" at bounding box center [146, 19] width 43 height 22
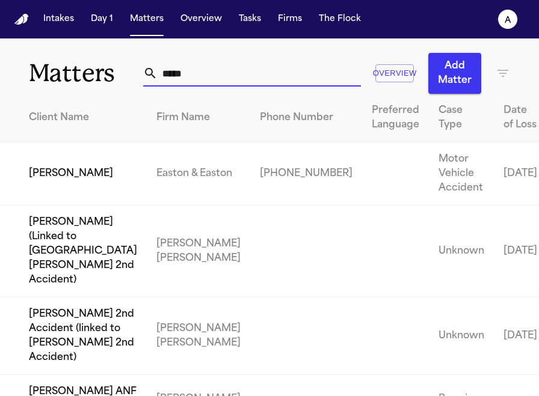
drag, startPoint x: 242, startPoint y: 67, endPoint x: 121, endPoint y: 77, distance: 121.3
click at [121, 78] on div "Matters ***** Overview Add Matter" at bounding box center [269, 65] width 539 height 55
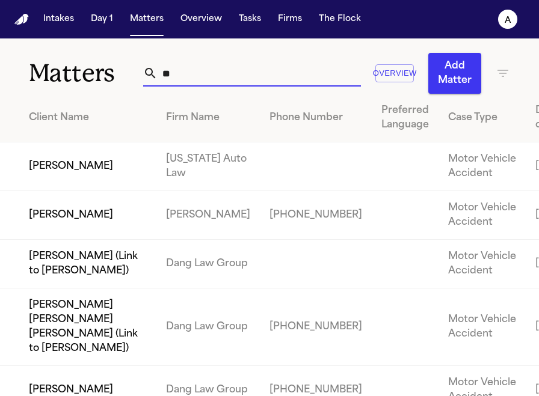
type input "*"
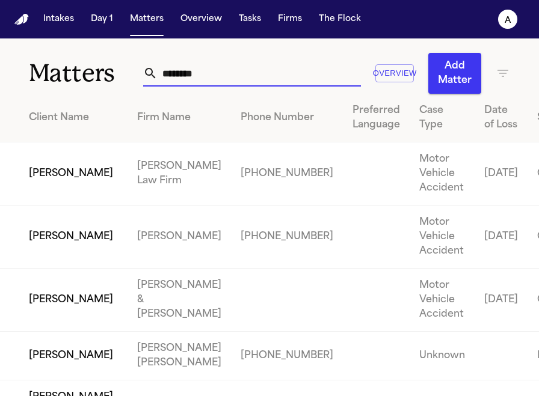
drag, startPoint x: 229, startPoint y: 73, endPoint x: 78, endPoint y: 75, distance: 151.0
click at [78, 75] on div "Matters ******** Overview Add Matter" at bounding box center [269, 65] width 539 height 55
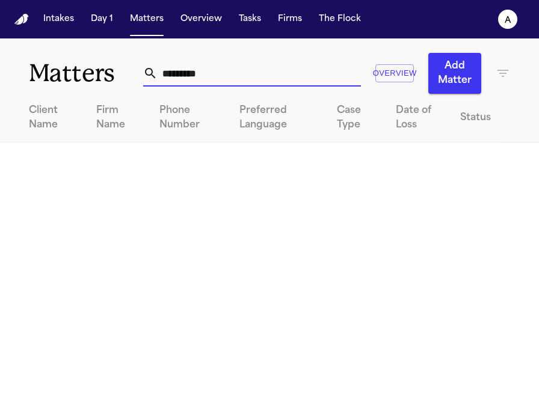
drag, startPoint x: 245, startPoint y: 70, endPoint x: 117, endPoint y: 72, distance: 128.7
click at [117, 72] on div "Matters ********* Overview Add Matter" at bounding box center [269, 65] width 539 height 55
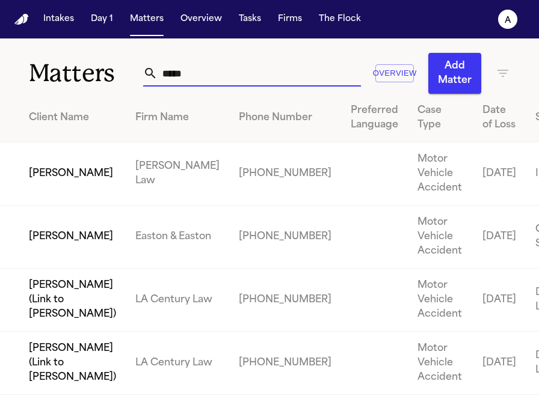
type input "*****"
click at [69, 253] on td "[PERSON_NAME]" at bounding box center [63, 237] width 126 height 63
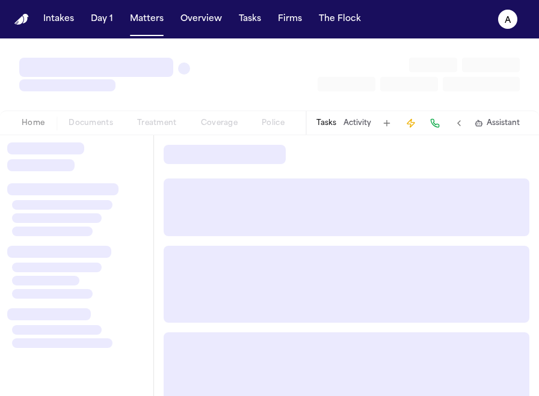
click at [69, 253] on div at bounding box center [59, 252] width 104 height 12
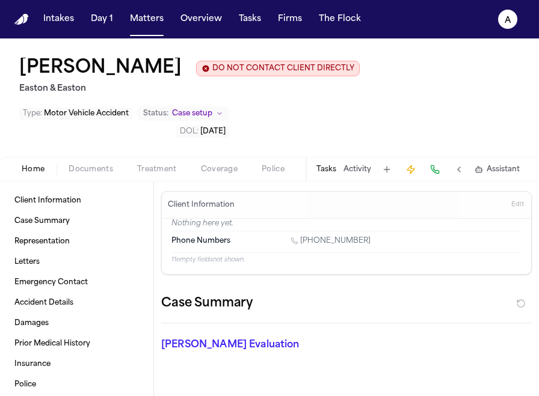
click at [330, 173] on button "Tasks" at bounding box center [326, 170] width 20 height 10
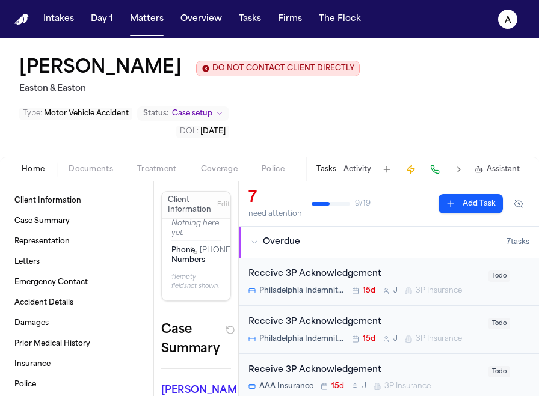
click at [384, 173] on button at bounding box center [386, 169] width 17 height 17
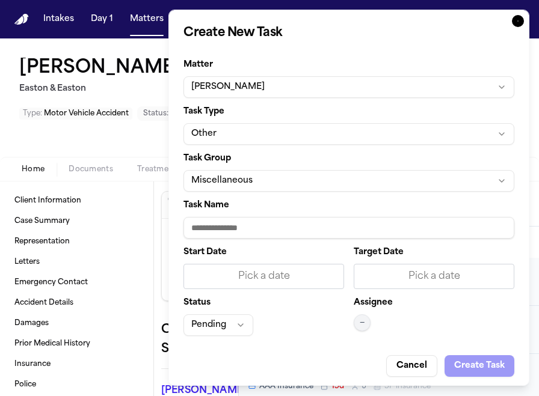
click at [280, 168] on div "Task Group Miscellaneous" at bounding box center [348, 173] width 331 height 37
click at [282, 186] on button "Miscellaneous" at bounding box center [348, 181] width 331 height 22
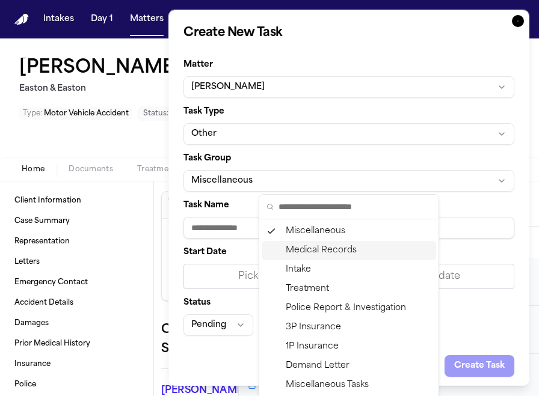
click at [339, 246] on div "Medical Records" at bounding box center [349, 250] width 174 height 19
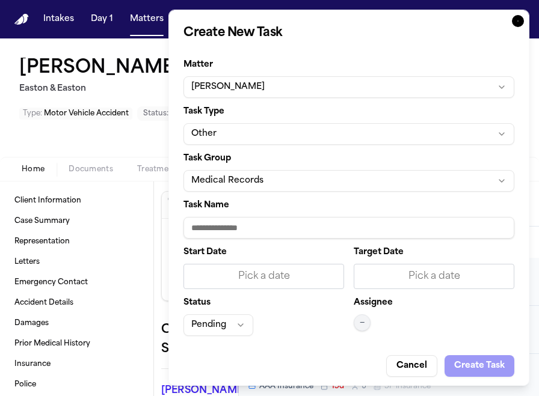
click at [283, 232] on input "Task Name" at bounding box center [348, 228] width 331 height 22
type input "**********"
click at [303, 308] on div "Status Pending" at bounding box center [263, 317] width 161 height 37
click at [313, 274] on div "Pick a date" at bounding box center [263, 276] width 145 height 14
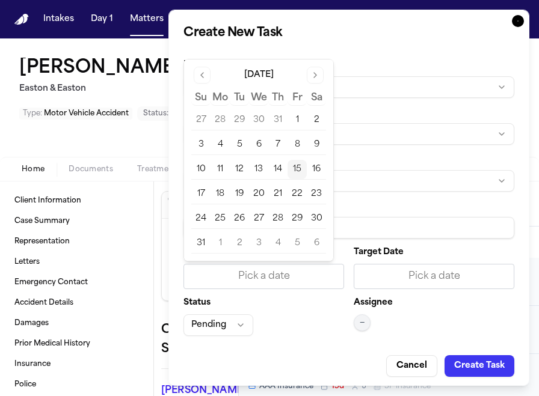
click at [298, 171] on button "15" at bounding box center [297, 169] width 19 height 19
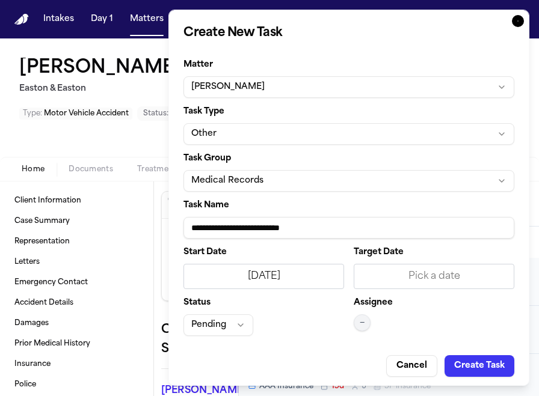
click at [384, 275] on div "Pick a date" at bounding box center [434, 276] width 145 height 14
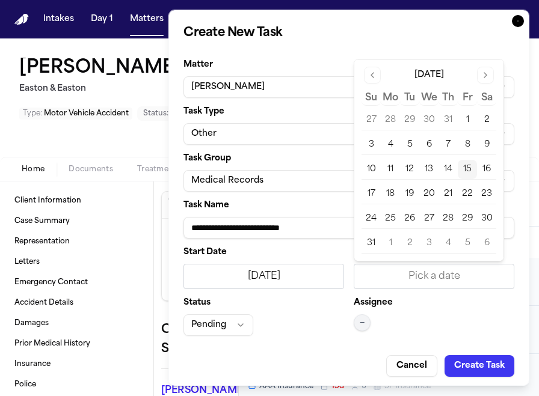
click at [466, 165] on button "15" at bounding box center [467, 169] width 19 height 19
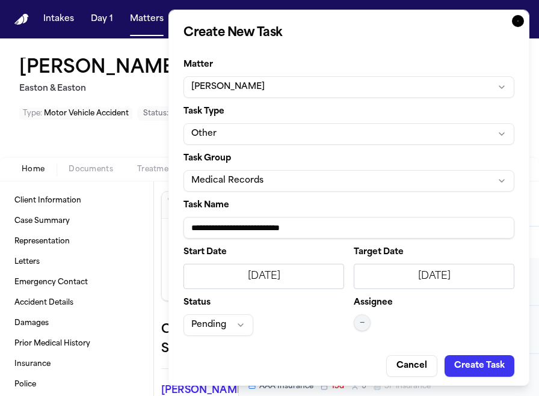
click at [363, 328] on span "—" at bounding box center [362, 323] width 5 height 10
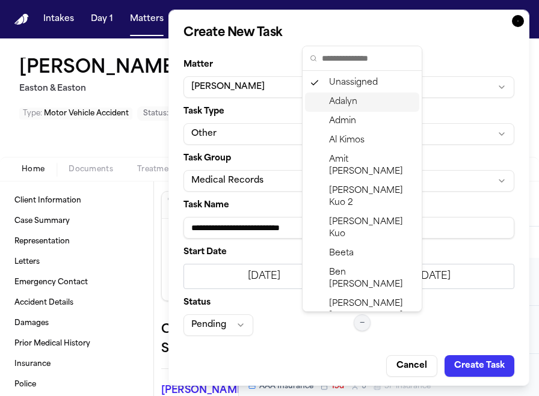
click at [356, 106] on span "Adalyn" at bounding box center [343, 102] width 28 height 12
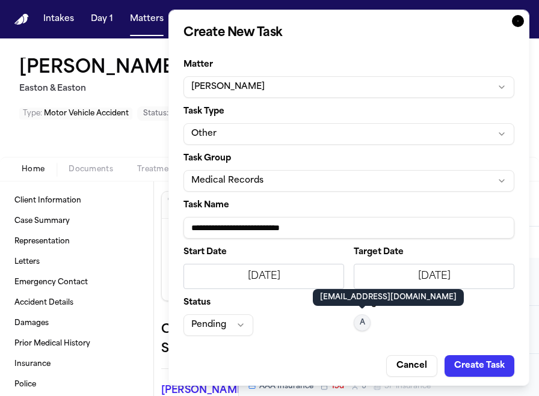
click at [224, 330] on button "Pending" at bounding box center [218, 326] width 70 height 22
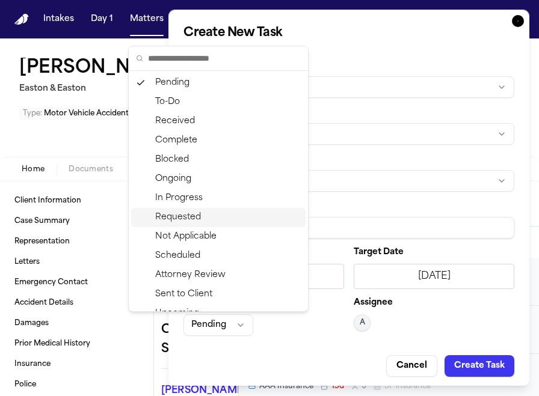
click at [228, 220] on div "Requested" at bounding box center [218, 217] width 174 height 19
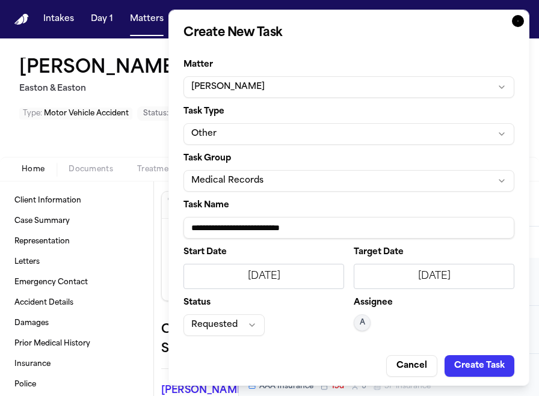
click at [475, 365] on button "Create Task" at bounding box center [480, 367] width 70 height 22
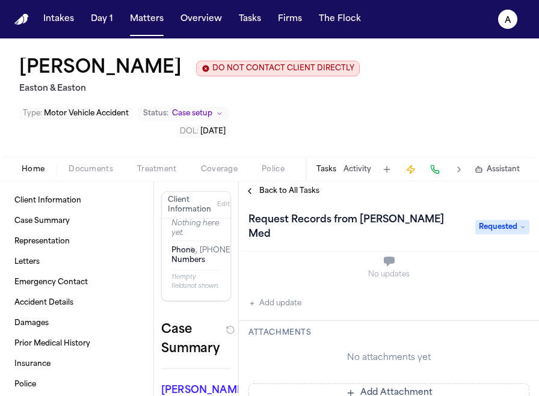
scroll to position [170, 0]
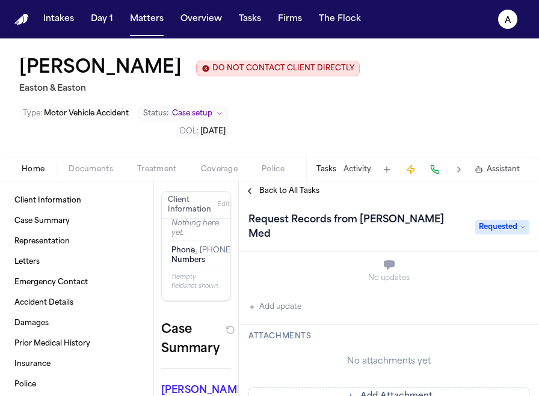
click at [423, 387] on button "Add Attachment" at bounding box center [388, 396] width 281 height 19
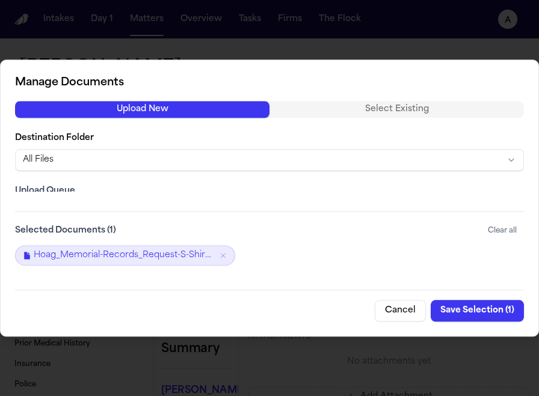
click at [494, 307] on button "Save Selection ( 1 )" at bounding box center [477, 311] width 93 height 22
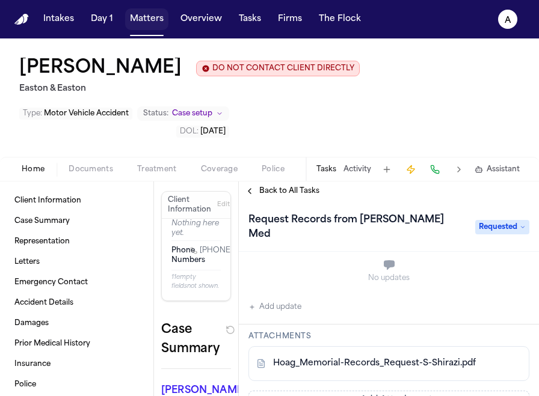
click at [153, 19] on button "Matters" at bounding box center [146, 19] width 43 height 22
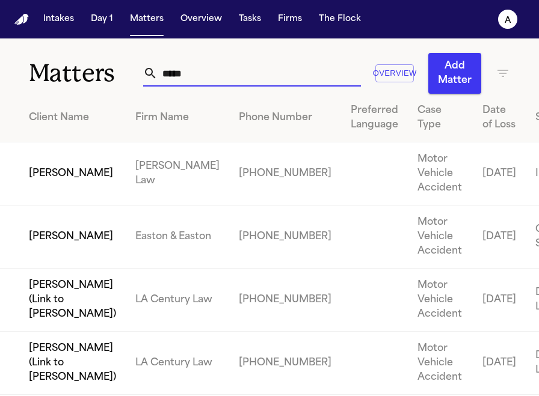
drag, startPoint x: 214, startPoint y: 76, endPoint x: 122, endPoint y: 71, distance: 92.2
click at [122, 71] on div "Matters ***** Overview Add Matter" at bounding box center [269, 65] width 539 height 55
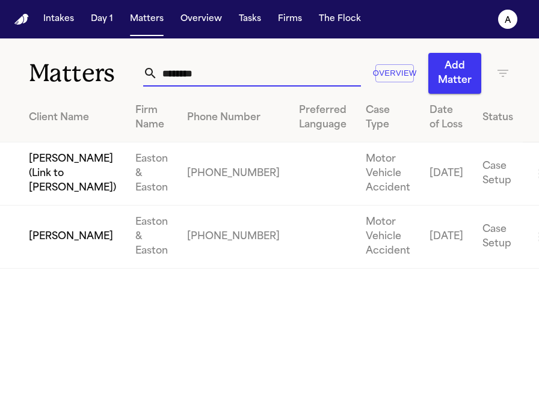
type input "********"
click at [60, 264] on td "[PERSON_NAME]" at bounding box center [63, 237] width 126 height 63
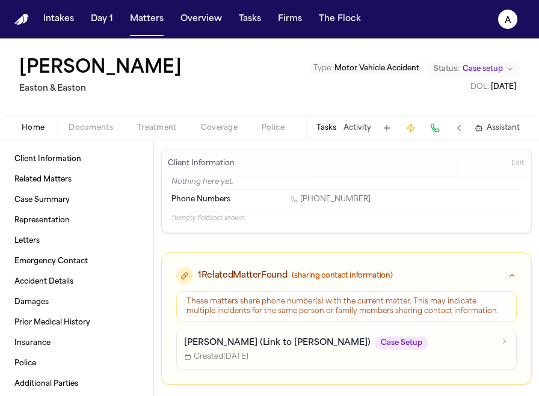
click at [331, 129] on button "Tasks" at bounding box center [326, 128] width 20 height 10
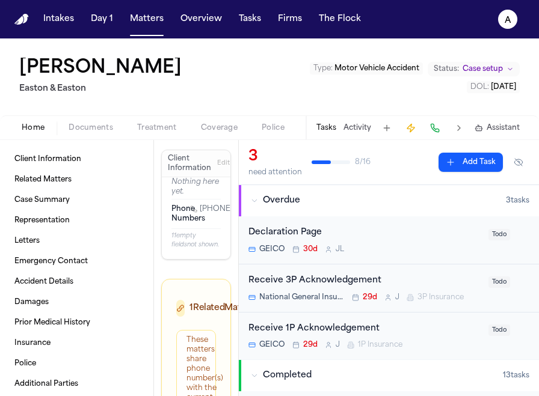
click at [338, 132] on div "Tasks Activity Assistant" at bounding box center [418, 127] width 224 height 23
click at [391, 130] on button at bounding box center [386, 128] width 17 height 17
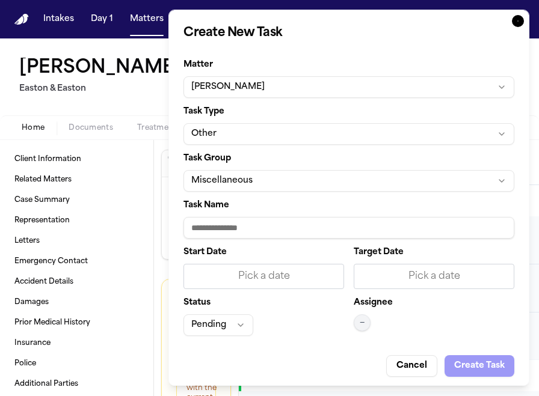
click at [301, 180] on button "Miscellaneous" at bounding box center [348, 181] width 331 height 22
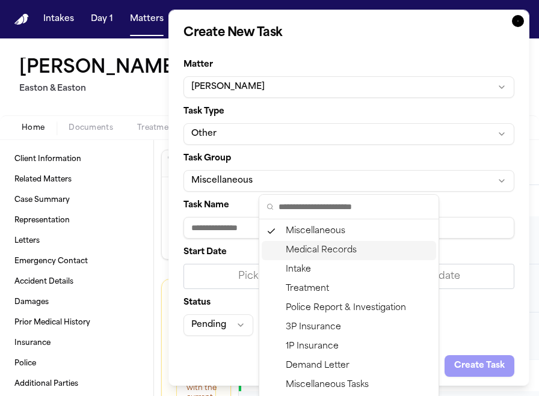
click at [336, 253] on div "Medical Records" at bounding box center [349, 250] width 174 height 19
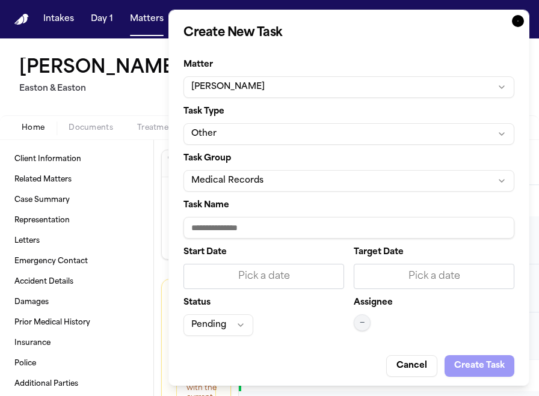
click at [241, 234] on input "Task Name" at bounding box center [348, 228] width 331 height 22
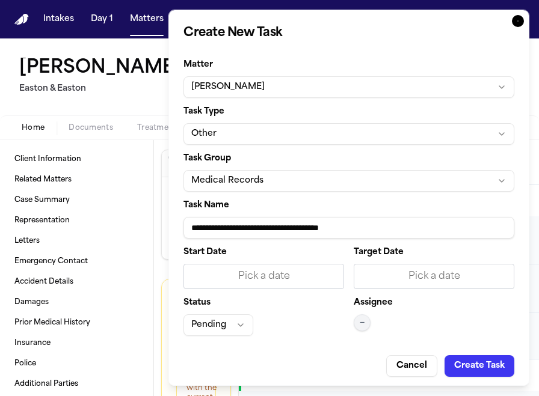
type input "**********"
click at [404, 267] on div "Pick a date" at bounding box center [434, 276] width 161 height 25
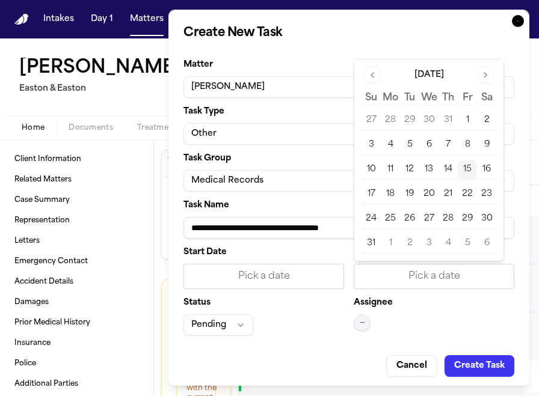
click at [467, 174] on button "15" at bounding box center [467, 169] width 19 height 19
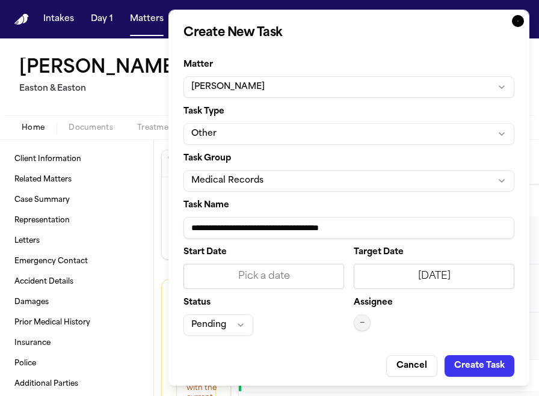
click at [310, 274] on div "Pick a date" at bounding box center [263, 276] width 145 height 14
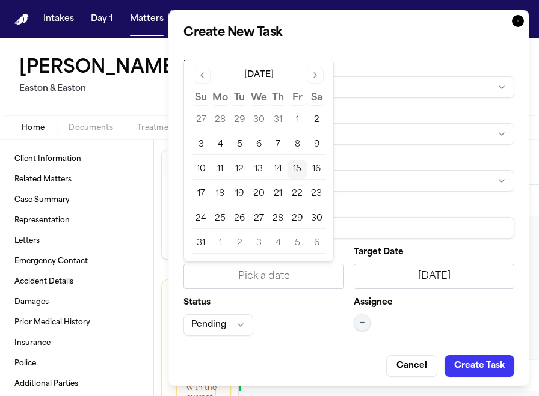
click at [303, 171] on button "15" at bounding box center [297, 169] width 19 height 19
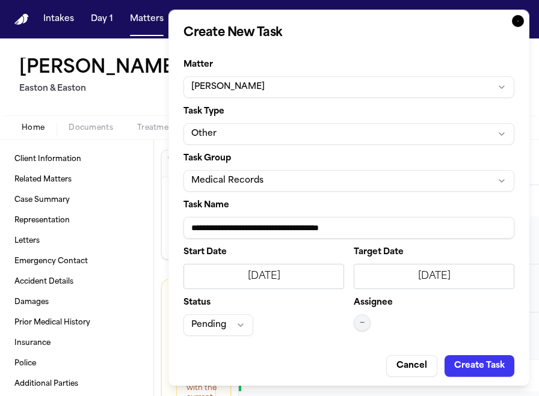
click at [372, 321] on div "Assignee —" at bounding box center [434, 317] width 161 height 37
click at [365, 321] on button "—" at bounding box center [362, 323] width 17 height 17
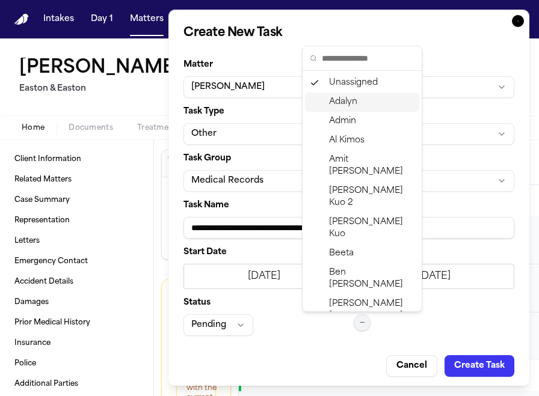
click at [371, 105] on div "Adalyn" at bounding box center [362, 102] width 114 height 19
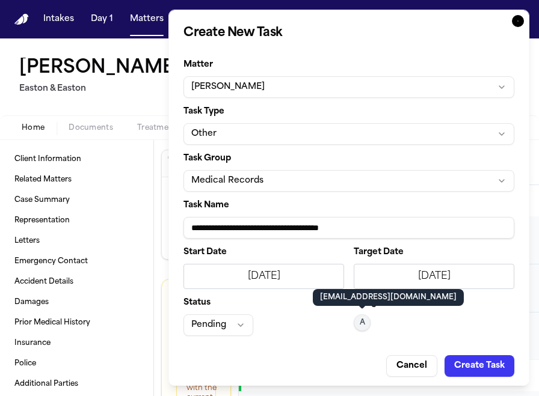
scroll to position [6, 0]
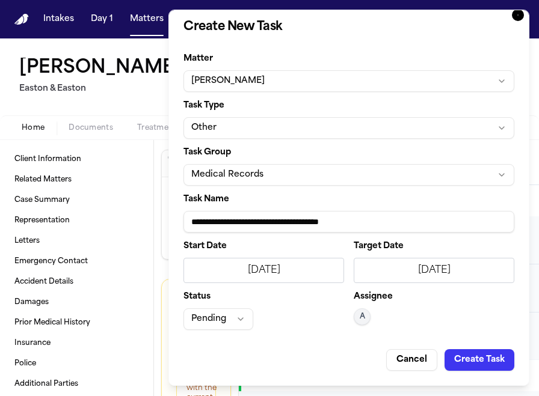
click at [476, 363] on button "Create Task" at bounding box center [480, 360] width 70 height 22
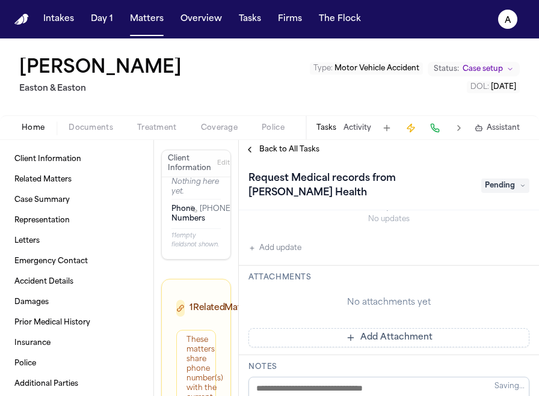
scroll to position [214, 0]
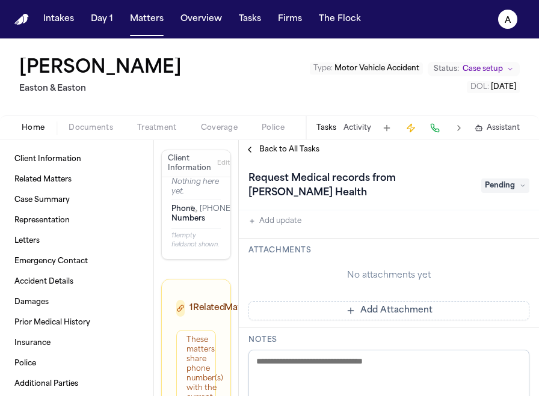
click at [402, 301] on button "Add Attachment" at bounding box center [388, 310] width 281 height 19
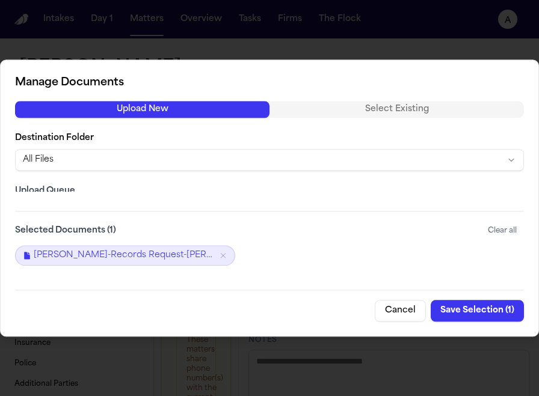
click at [492, 310] on button "Save Selection ( 1 )" at bounding box center [477, 311] width 93 height 22
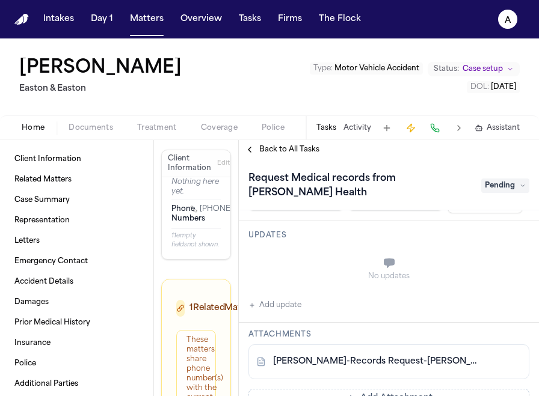
scroll to position [0, 0]
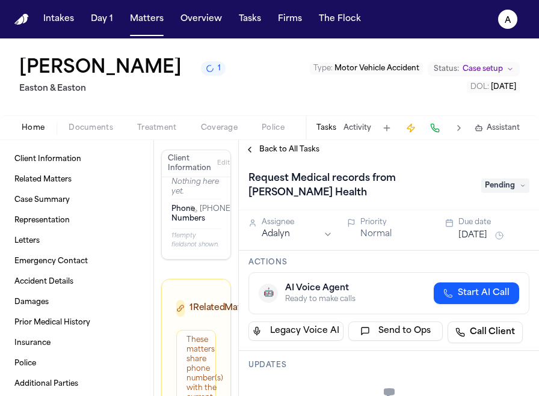
click at [487, 230] on button "[DATE]" at bounding box center [472, 236] width 29 height 12
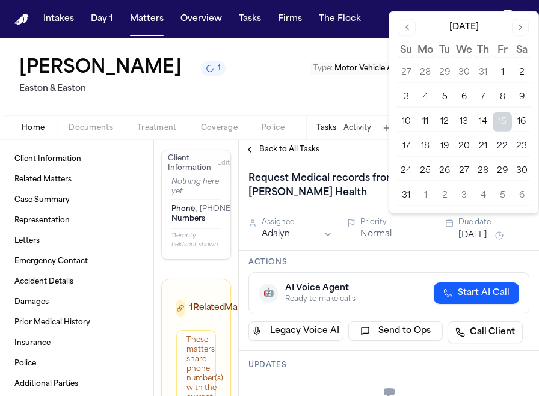
click at [462, 146] on button "20" at bounding box center [463, 146] width 19 height 19
click at [415, 258] on h3 "Actions" at bounding box center [388, 263] width 281 height 10
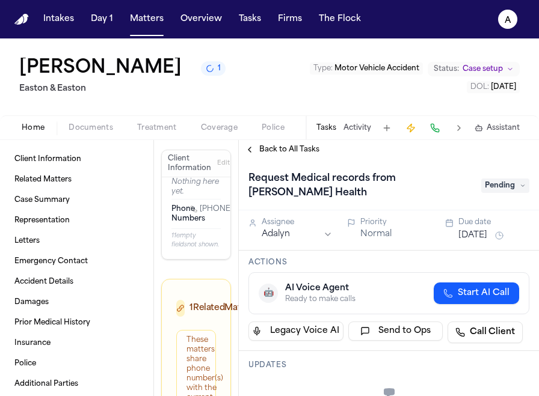
click at [510, 179] on span "Pending" at bounding box center [505, 186] width 48 height 14
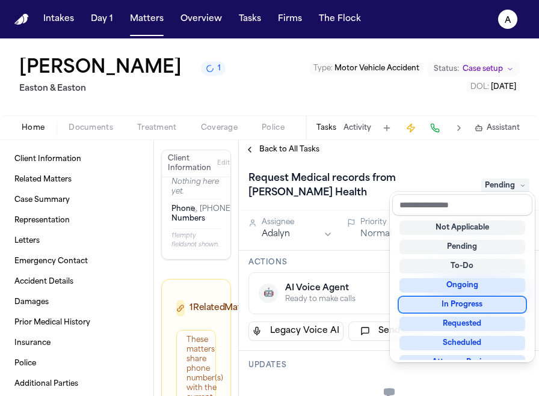
click at [452, 318] on div "Requested" at bounding box center [462, 324] width 126 height 14
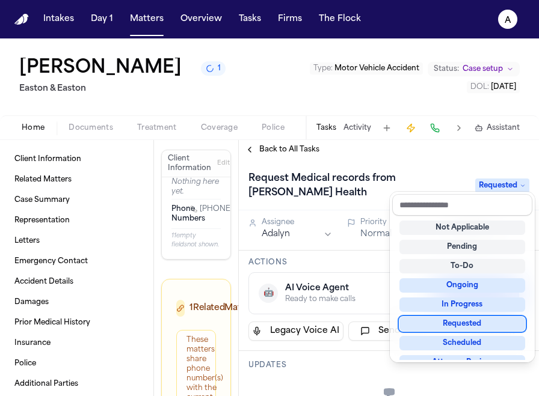
click at [449, 327] on div "Requested" at bounding box center [462, 324] width 126 height 14
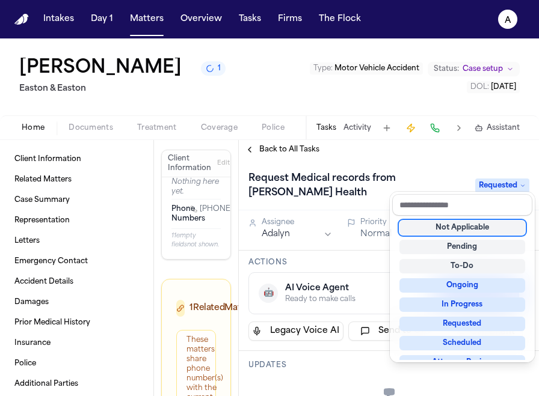
click at [379, 271] on div "Request Medical records from [PERSON_NAME] Health Requested Assignee Adalyn Pri…" at bounding box center [389, 277] width 300 height 237
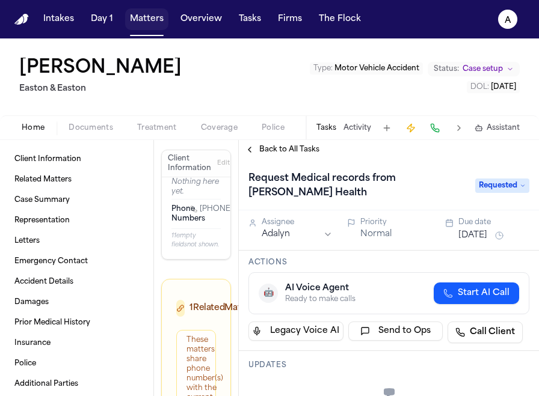
click at [146, 26] on button "Matters" at bounding box center [146, 19] width 43 height 22
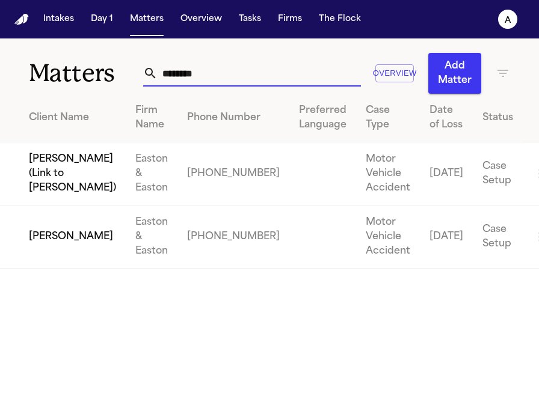
click at [214, 70] on input "********" at bounding box center [259, 73] width 203 height 26
drag, startPoint x: 231, startPoint y: 77, endPoint x: 107, endPoint y: 76, distance: 123.9
click at [107, 76] on div "Matters ******** Overview Add Matter" at bounding box center [269, 65] width 539 height 55
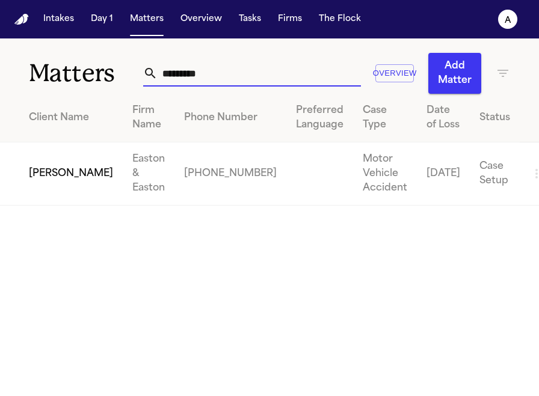
type input "*********"
click at [61, 170] on td "[PERSON_NAME]" at bounding box center [61, 174] width 123 height 63
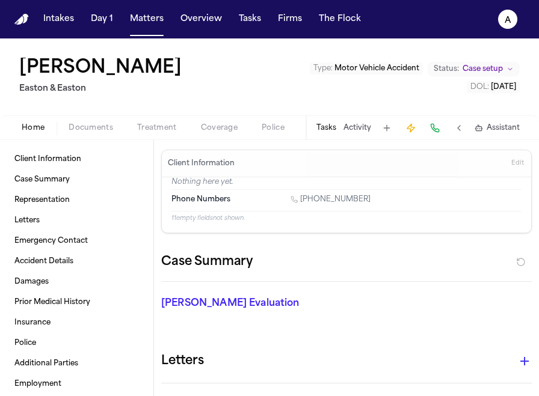
click at [327, 131] on button "Tasks" at bounding box center [326, 128] width 20 height 10
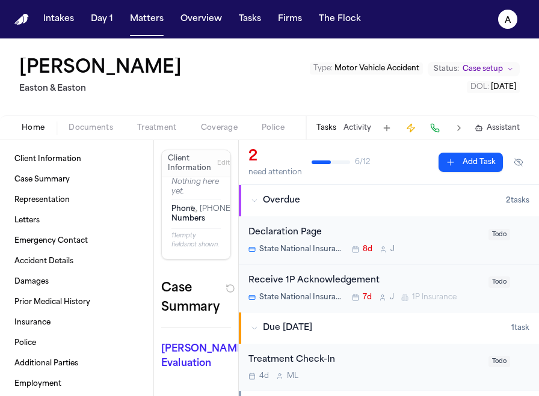
click at [389, 129] on button at bounding box center [386, 128] width 17 height 17
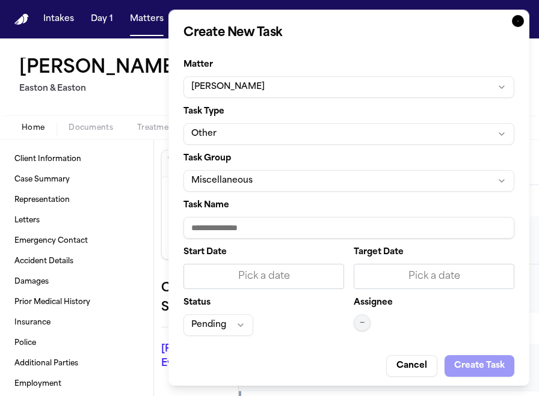
click at [337, 179] on button "Miscellaneous" at bounding box center [348, 181] width 331 height 22
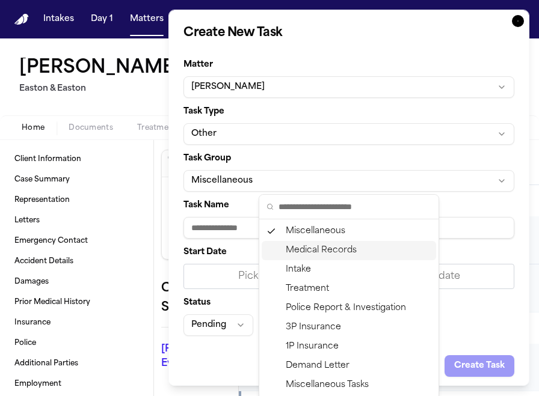
click at [338, 254] on div "Medical Records" at bounding box center [349, 250] width 174 height 19
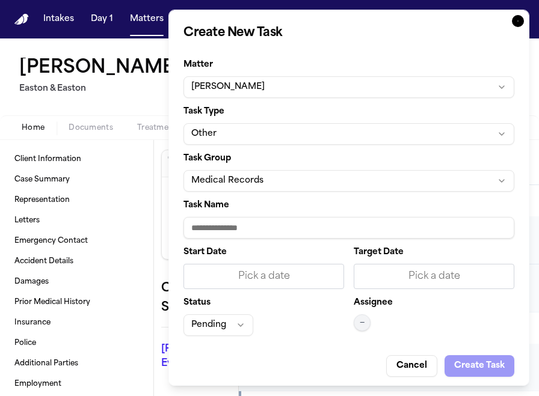
click at [292, 222] on input "Task Name" at bounding box center [348, 228] width 331 height 22
paste input "**********"
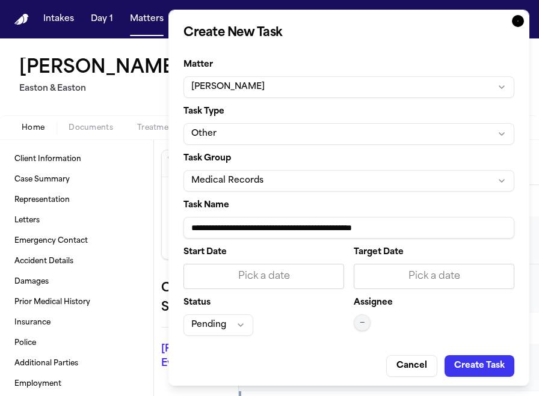
click at [321, 231] on input "**********" at bounding box center [348, 228] width 331 height 22
type input "**********"
click at [308, 284] on div "Pick a date" at bounding box center [263, 276] width 161 height 25
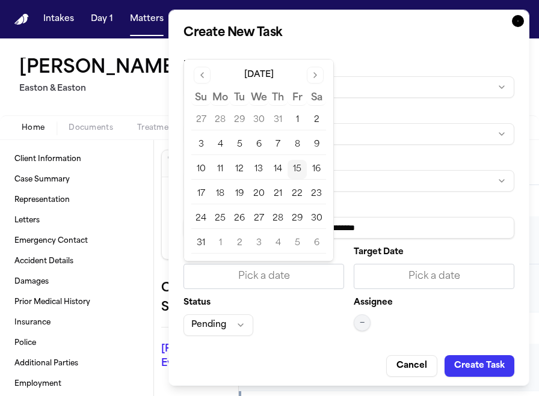
click at [296, 168] on button "15" at bounding box center [297, 169] width 19 height 19
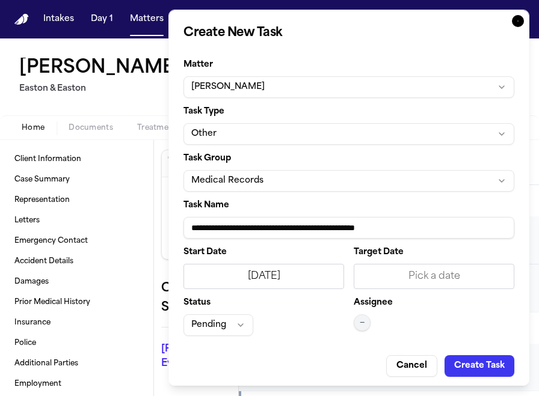
click at [377, 270] on div "Pick a date" at bounding box center [434, 276] width 145 height 14
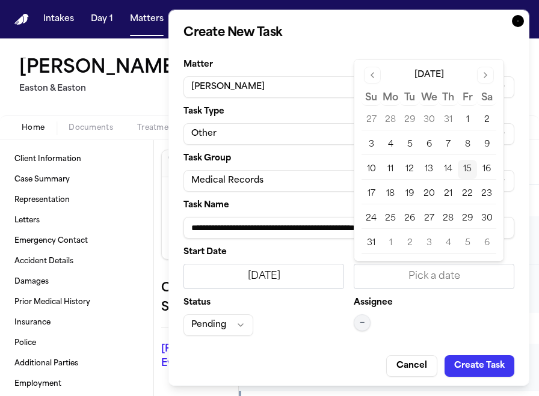
click at [470, 168] on button "15" at bounding box center [467, 169] width 19 height 19
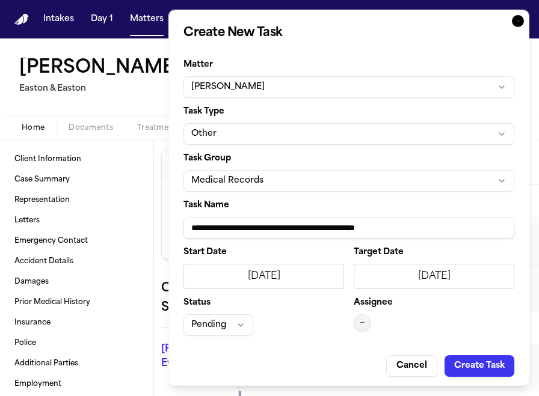
click at [365, 329] on button "—" at bounding box center [362, 323] width 17 height 17
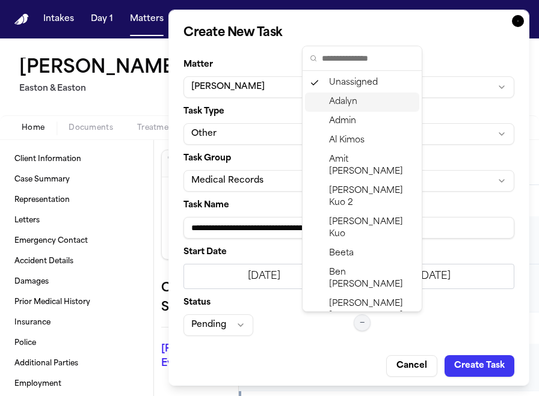
click at [362, 102] on div "Adalyn" at bounding box center [362, 102] width 114 height 19
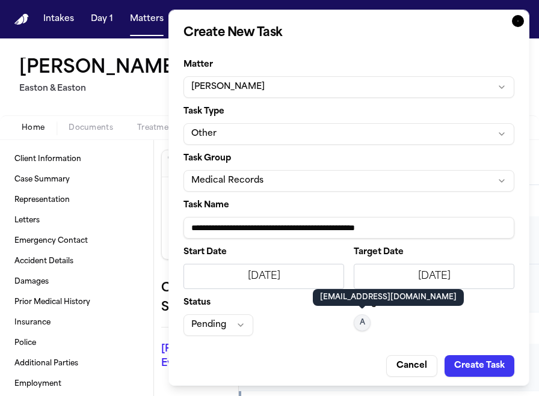
click at [242, 322] on button "Pending" at bounding box center [218, 326] width 70 height 22
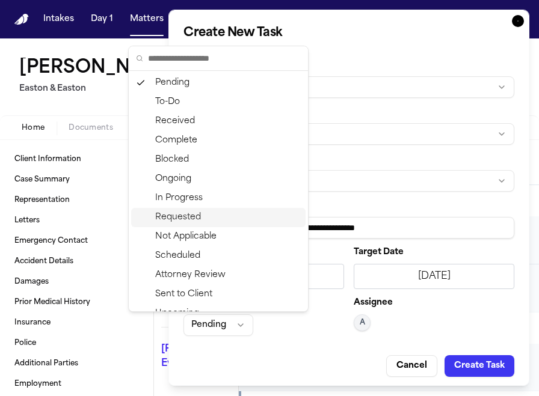
click at [229, 221] on div "Requested" at bounding box center [218, 217] width 174 height 19
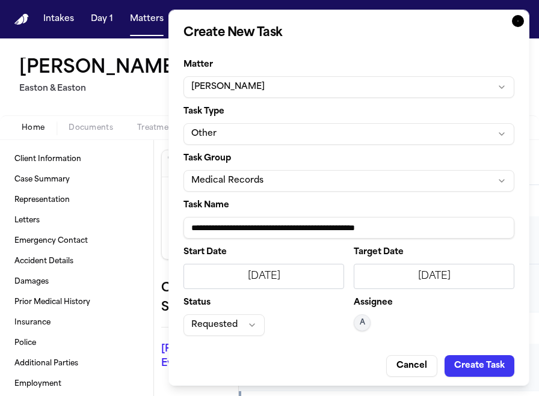
click at [475, 368] on button "Create Task" at bounding box center [480, 367] width 70 height 22
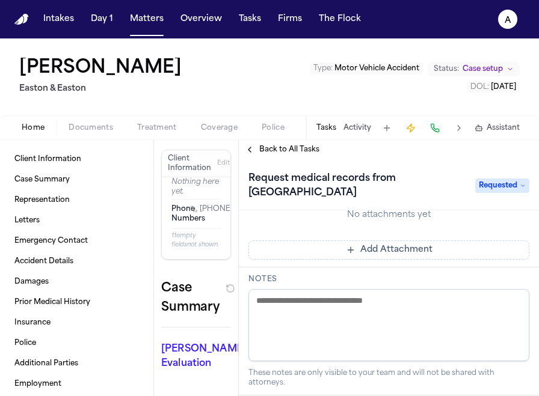
scroll to position [260, 0]
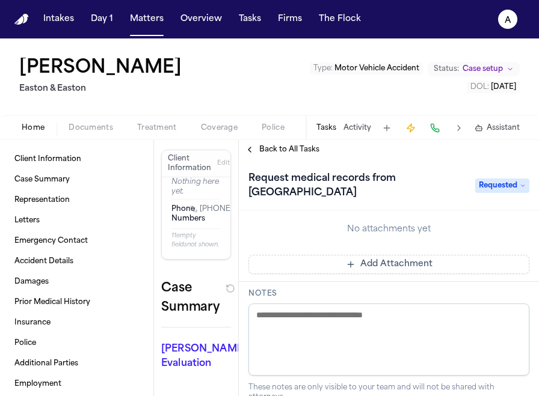
click at [442, 266] on button "Add Attachment" at bounding box center [388, 264] width 281 height 19
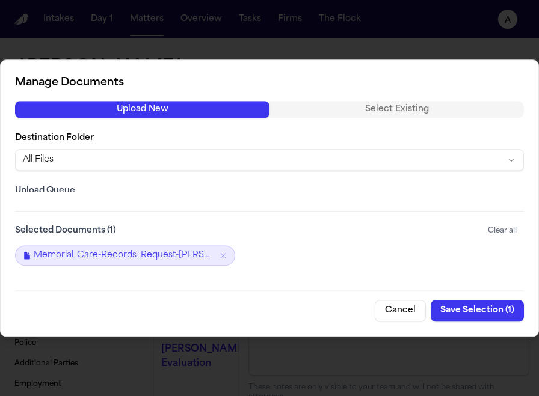
click at [463, 310] on button "Save Selection ( 1 )" at bounding box center [477, 311] width 93 height 22
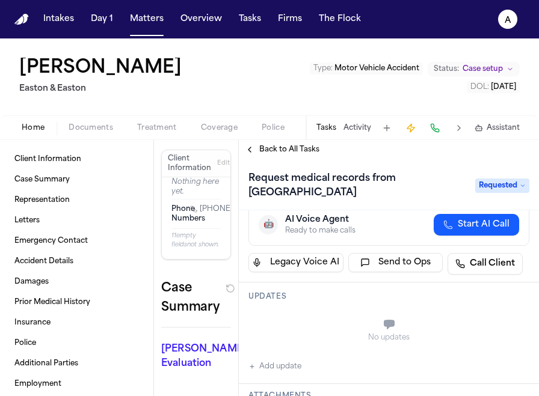
scroll to position [29, 0]
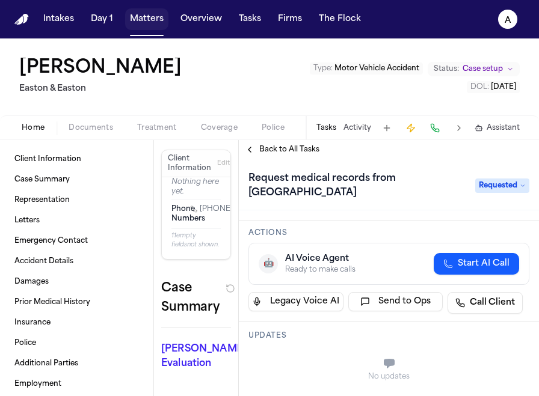
click at [158, 17] on button "Matters" at bounding box center [146, 19] width 43 height 22
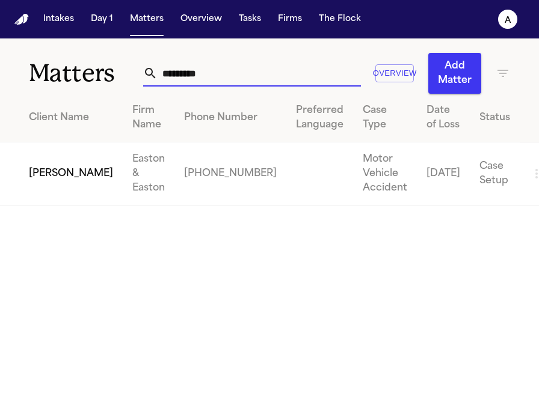
drag, startPoint x: 220, startPoint y: 66, endPoint x: 243, endPoint y: 64, distance: 23.5
click at [243, 64] on input "*********" at bounding box center [259, 73] width 203 height 26
drag, startPoint x: 248, startPoint y: 79, endPoint x: 99, endPoint y: 74, distance: 149.3
click at [99, 74] on div "Matters ********* Overview Add Matter" at bounding box center [269, 65] width 539 height 55
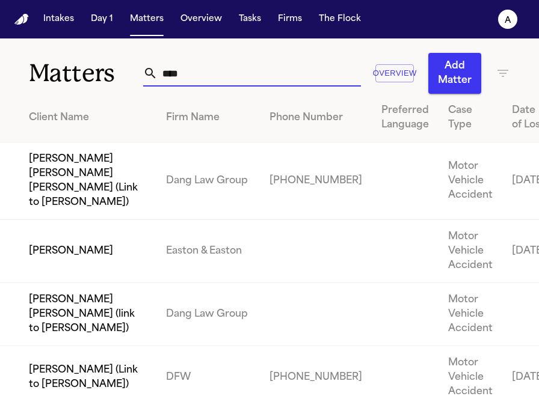
type input "****"
click at [42, 283] on td "[PERSON_NAME]" at bounding box center [78, 251] width 156 height 63
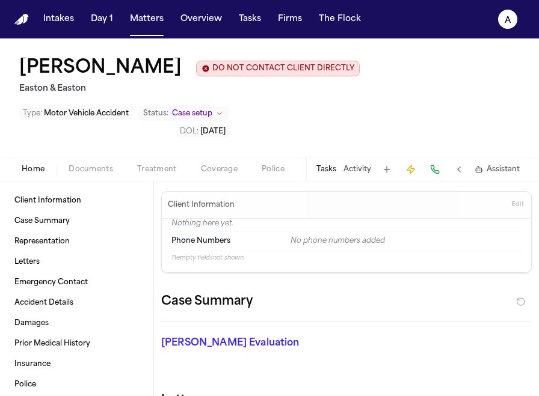
click at [336, 168] on button "Tasks" at bounding box center [326, 170] width 20 height 10
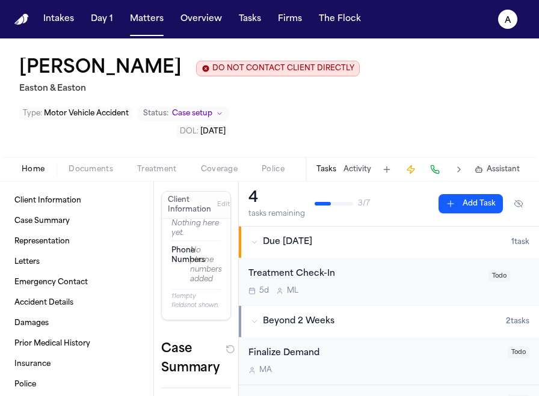
click at [386, 164] on button at bounding box center [386, 169] width 17 height 17
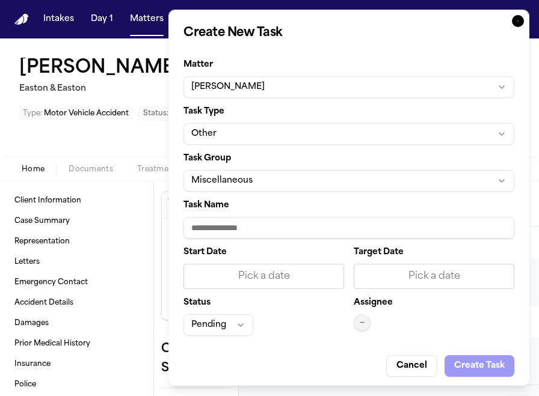
click at [277, 182] on button "Miscellaneous" at bounding box center [348, 181] width 331 height 22
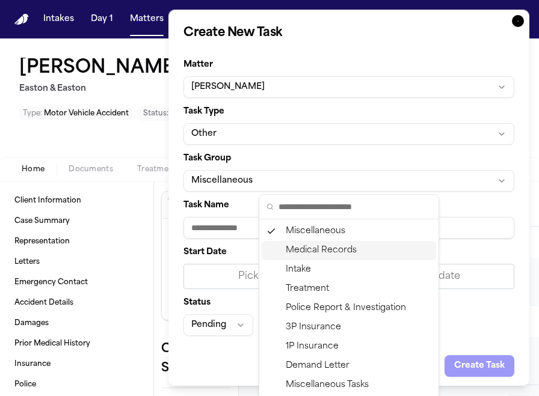
click at [341, 244] on div "Medical Records" at bounding box center [349, 250] width 174 height 19
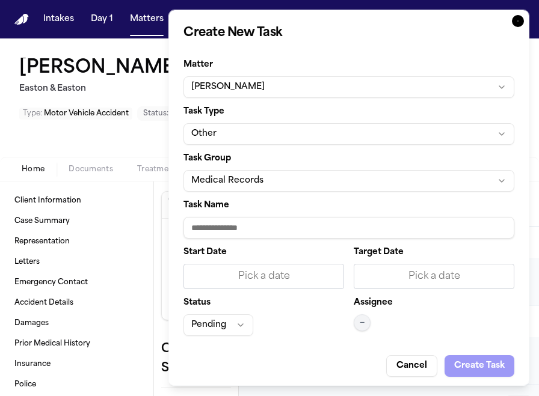
click at [268, 227] on input "Task Name" at bounding box center [348, 228] width 331 height 22
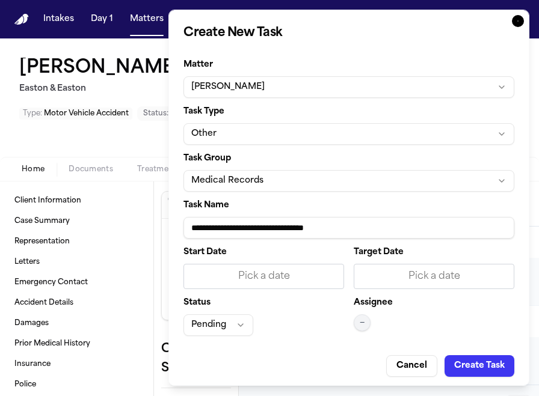
type input "**********"
click at [271, 267] on div "Pick a date" at bounding box center [263, 276] width 161 height 25
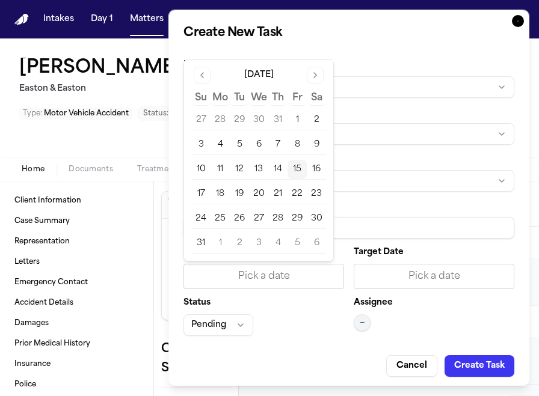
click at [301, 172] on button "15" at bounding box center [297, 169] width 19 height 19
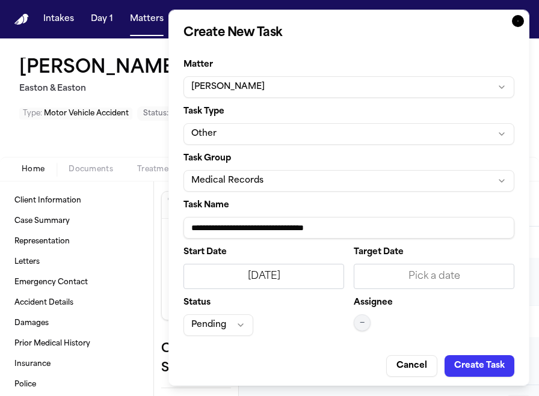
click at [405, 279] on div "Pick a date" at bounding box center [434, 276] width 145 height 14
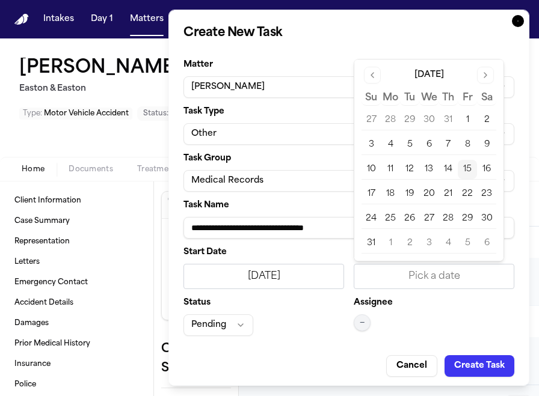
click at [469, 173] on button "15" at bounding box center [467, 169] width 19 height 19
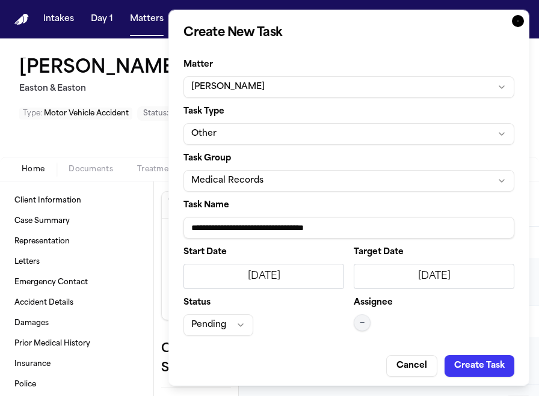
click at [366, 315] on button "—" at bounding box center [362, 323] width 17 height 17
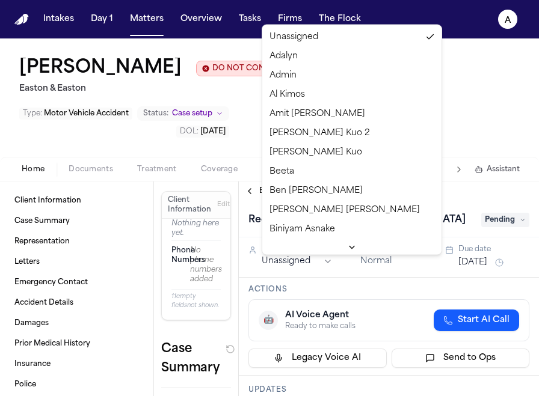
click at [292, 266] on html "Intakes Day 1 Matters Overview Tasks Firms The Flock A [PERSON_NAME] DO NOT CON…" at bounding box center [269, 198] width 539 height 396
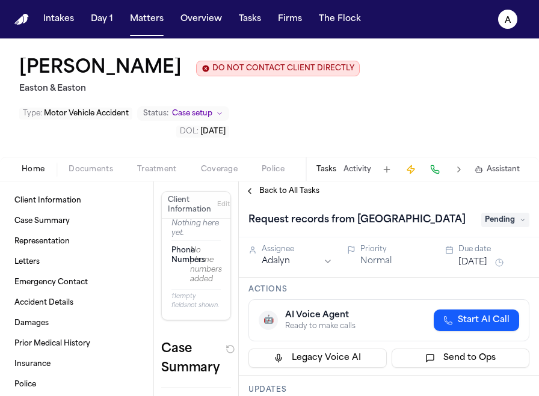
click at [508, 226] on span "Pending" at bounding box center [505, 220] width 48 height 14
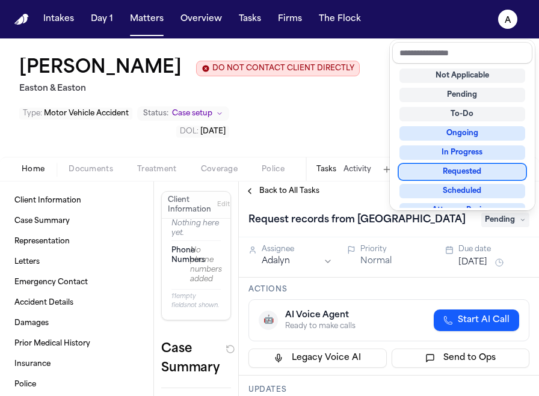
click at [478, 173] on div "Requested" at bounding box center [462, 172] width 126 height 14
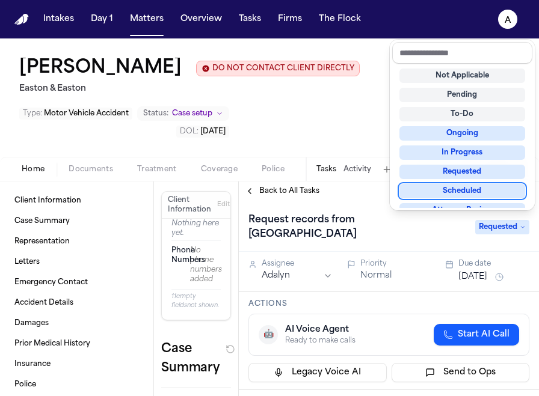
click at [486, 268] on div "Request records from [GEOGRAPHIC_DATA] Requested Assignee Adalyn Priority Norma…" at bounding box center [389, 299] width 300 height 196
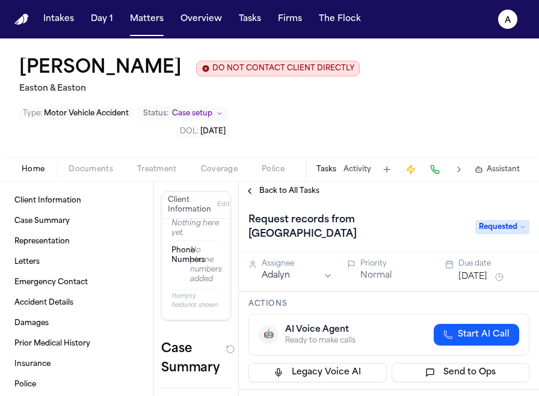
click at [485, 271] on button "[DATE]" at bounding box center [472, 277] width 29 height 12
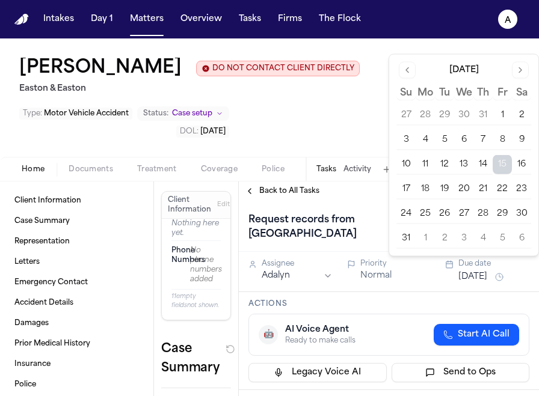
click at [461, 188] on button "20" at bounding box center [463, 189] width 19 height 19
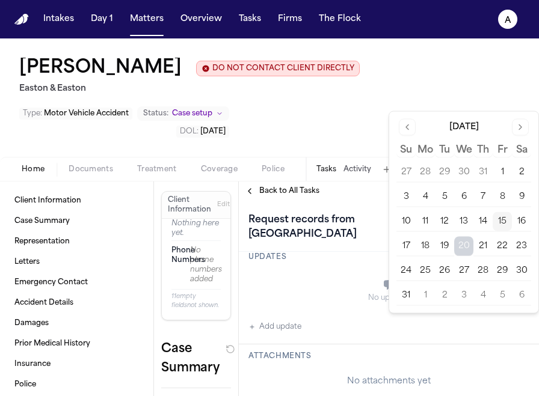
scroll to position [162, 0]
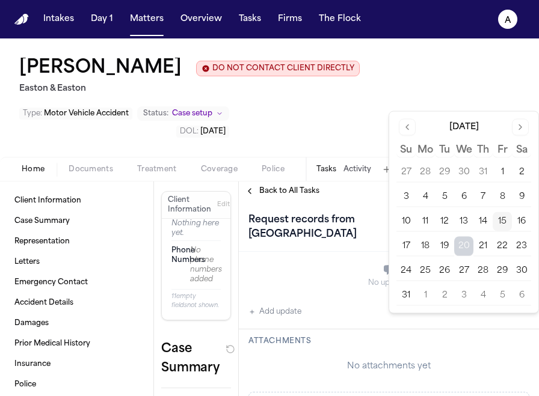
click at [343, 297] on div "No updates Add update" at bounding box center [388, 286] width 281 height 65
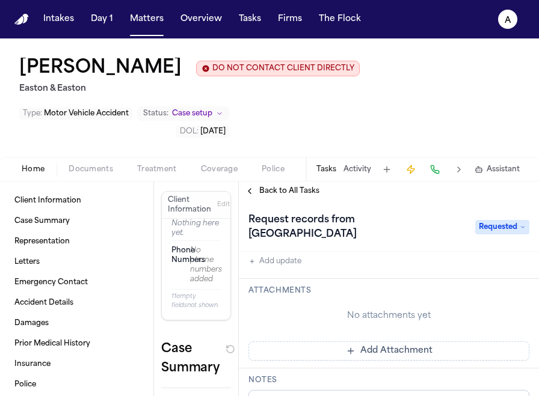
scroll to position [218, 0]
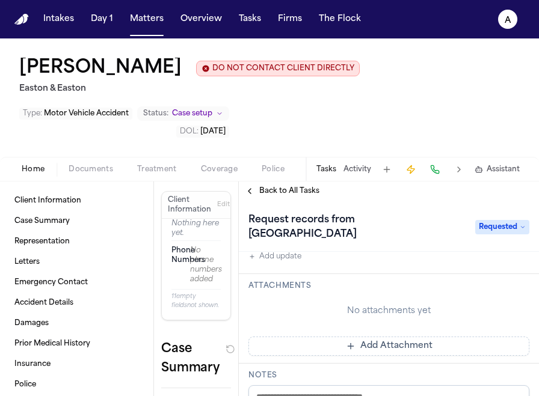
click at [417, 337] on button "Add Attachment" at bounding box center [388, 346] width 281 height 19
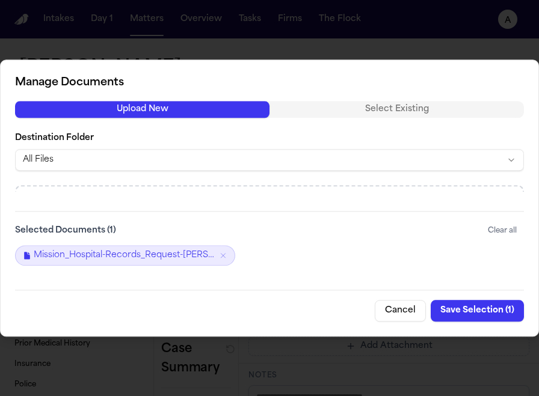
click at [494, 310] on button "Save Selection ( 1 )" at bounding box center [477, 311] width 93 height 22
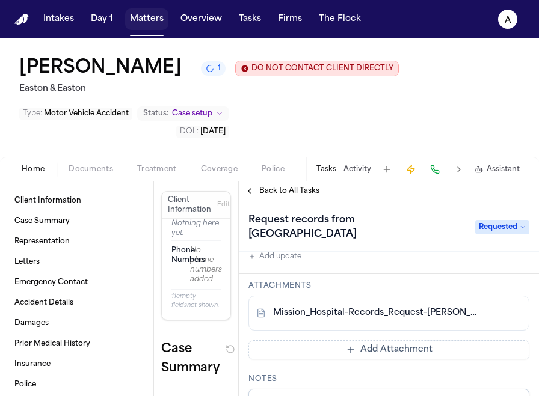
click at [166, 14] on div "Intakes Day 1 Matters Overview Tasks Firms The Flock" at bounding box center [201, 19] width 327 height 22
click at [149, 29] on button "Matters" at bounding box center [146, 19] width 43 height 22
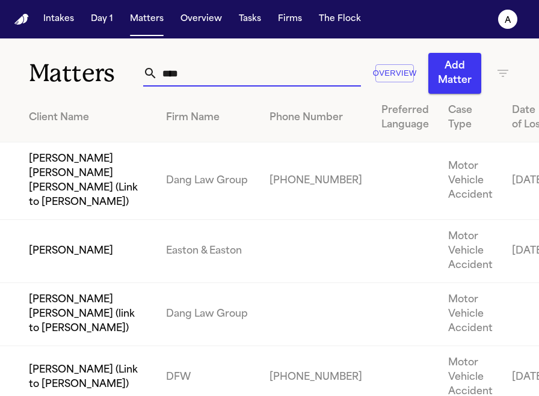
drag, startPoint x: 235, startPoint y: 78, endPoint x: 101, endPoint y: 73, distance: 134.3
click at [100, 73] on div "Matters **** Overview Add Matter" at bounding box center [269, 65] width 539 height 55
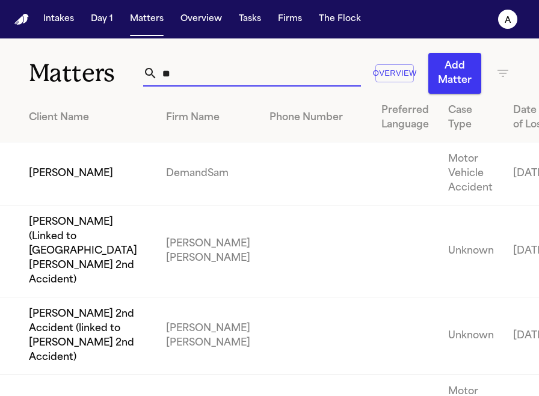
type input "*"
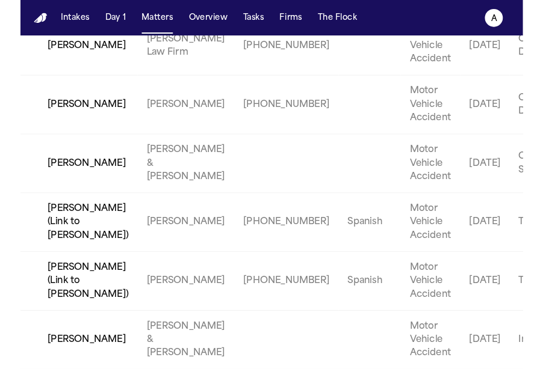
scroll to position [381, 0]
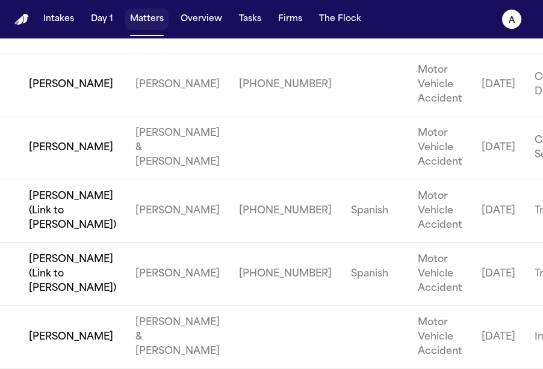
click at [149, 18] on button "Matters" at bounding box center [146, 19] width 43 height 22
click at [155, 26] on button "Matters" at bounding box center [146, 19] width 43 height 22
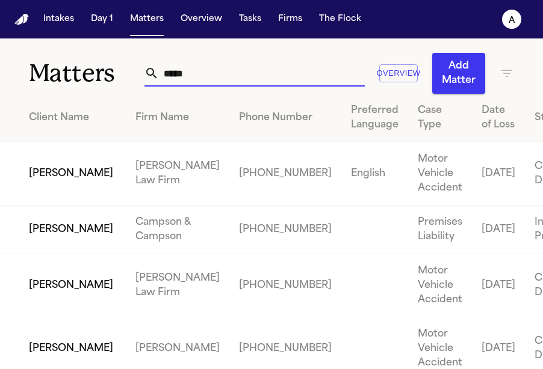
drag, startPoint x: 256, startPoint y: 71, endPoint x: 122, endPoint y: 70, distance: 134.1
click at [122, 70] on div "Matters ***** Overview Add Matter" at bounding box center [271, 65] width 543 height 55
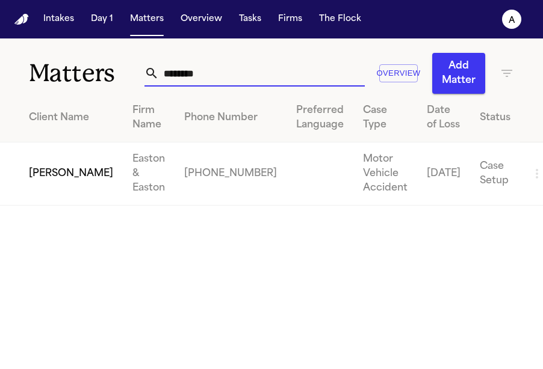
type input "********"
click at [52, 187] on td "[PERSON_NAME]" at bounding box center [61, 174] width 123 height 63
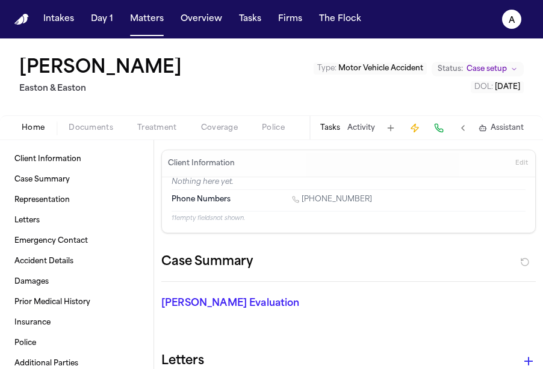
click at [336, 126] on button "Tasks" at bounding box center [330, 128] width 20 height 10
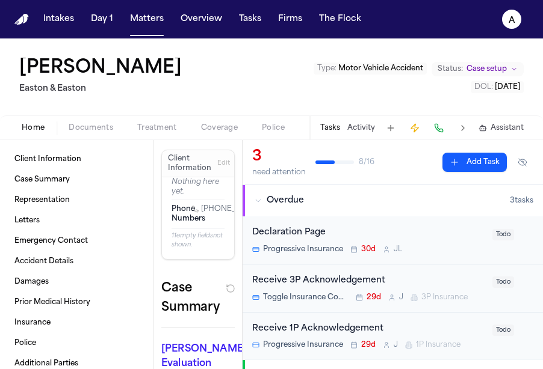
click at [389, 128] on button at bounding box center [390, 128] width 17 height 17
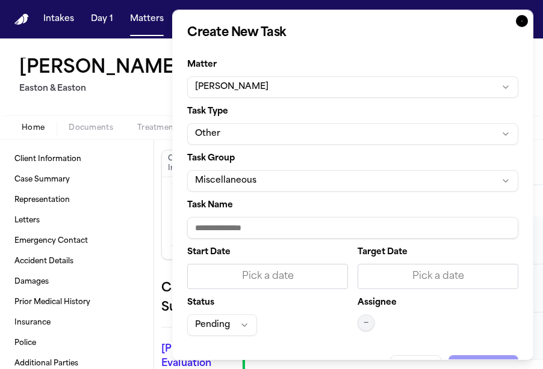
click at [283, 186] on button "Miscellaneous" at bounding box center [352, 181] width 331 height 22
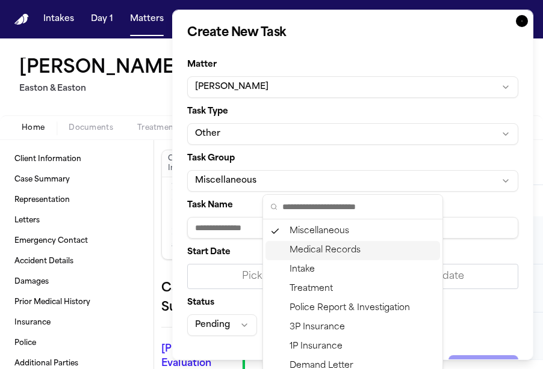
click at [325, 247] on div "Medical Records" at bounding box center [352, 250] width 174 height 19
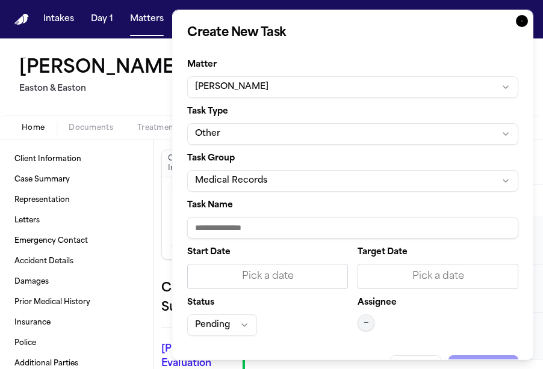
click at [268, 225] on input "Task Name" at bounding box center [352, 228] width 331 height 22
paste input "**********"
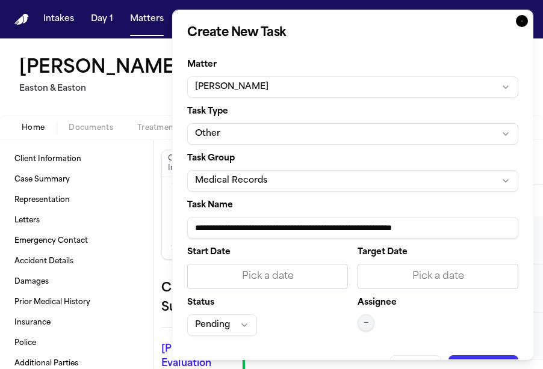
click at [325, 230] on input "**********" at bounding box center [352, 228] width 331 height 22
type input "**********"
click at [327, 280] on div "Pick a date" at bounding box center [267, 276] width 145 height 14
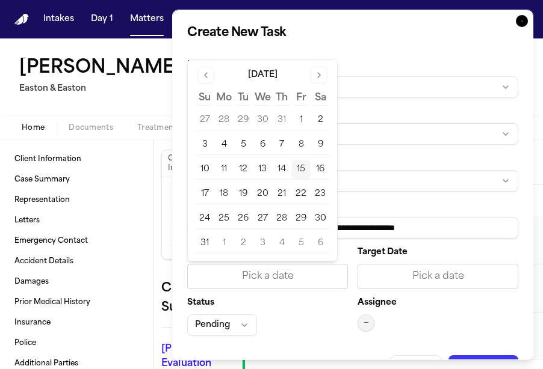
click at [303, 174] on button "15" at bounding box center [300, 169] width 19 height 19
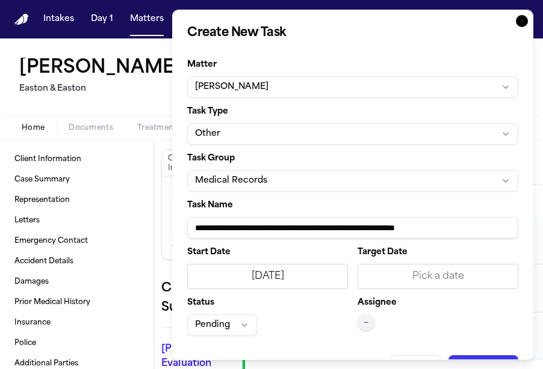
click at [428, 292] on div "Start Date [DATE] Target Date Pick a date Status Pending Assignee —" at bounding box center [352, 292] width 331 height 88
click at [433, 278] on div "Pick a date" at bounding box center [437, 276] width 145 height 14
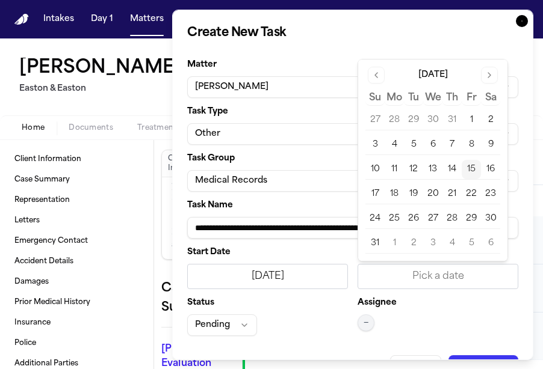
click at [475, 169] on button "15" at bounding box center [470, 169] width 19 height 19
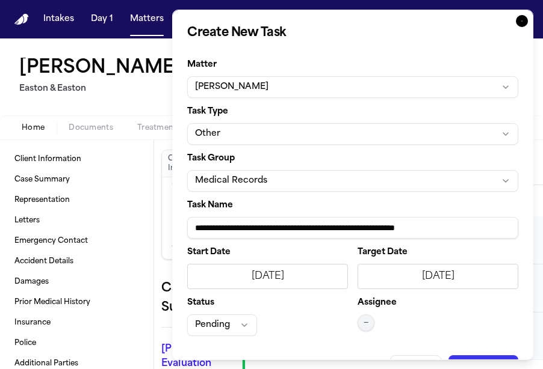
click at [370, 321] on button "—" at bounding box center [365, 323] width 17 height 17
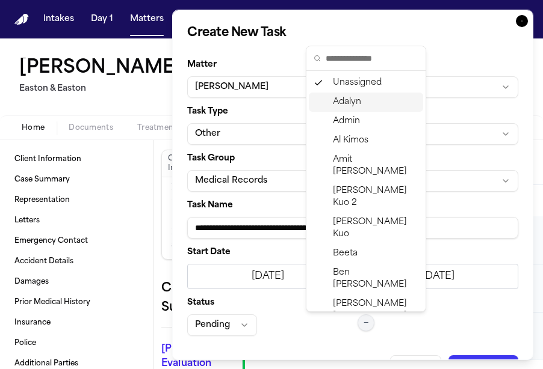
click at [353, 105] on span "Adalyn" at bounding box center [347, 102] width 28 height 12
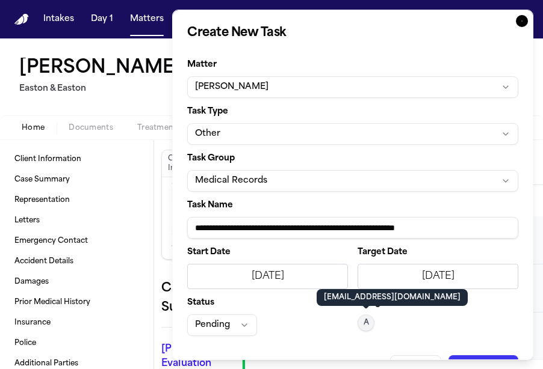
click at [222, 335] on button "Pending" at bounding box center [222, 326] width 70 height 22
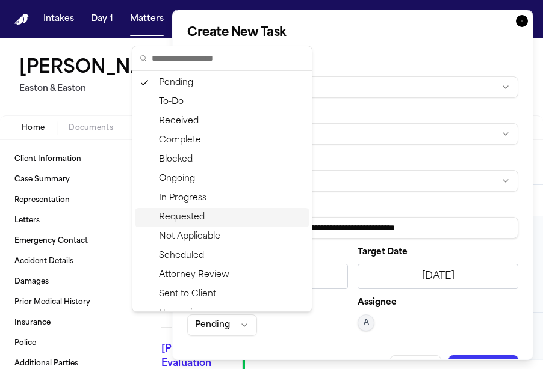
click at [214, 221] on div "Requested" at bounding box center [222, 217] width 174 height 19
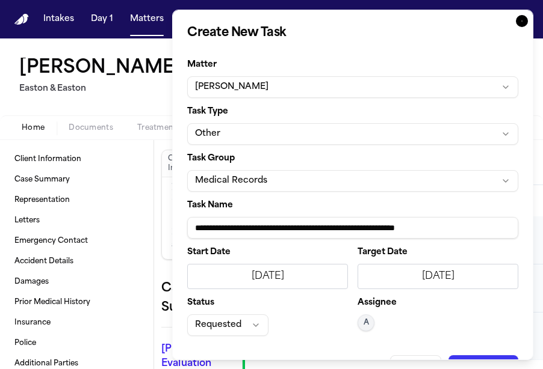
scroll to position [31, 0]
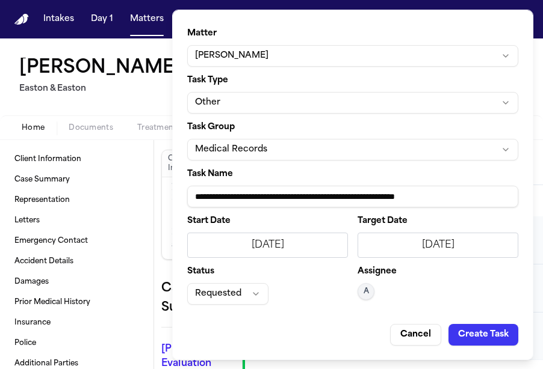
click at [482, 331] on button "Create Task" at bounding box center [483, 335] width 70 height 22
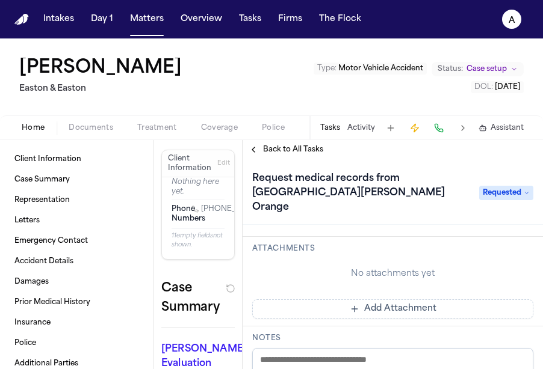
scroll to position [247, 0]
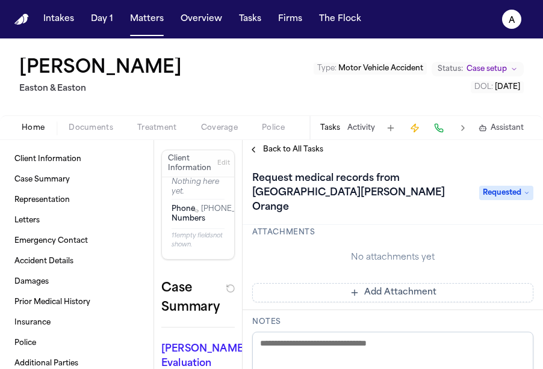
click at [408, 287] on button "Add Attachment" at bounding box center [392, 292] width 281 height 19
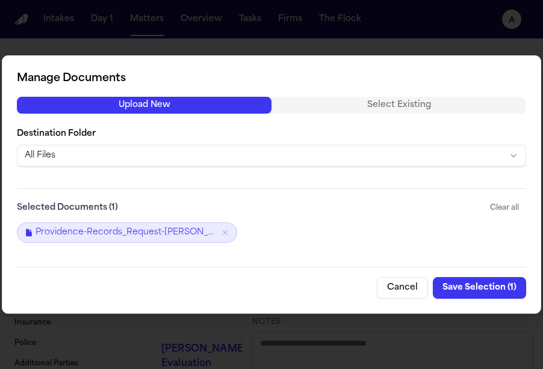
click at [492, 288] on button "Save Selection ( 1 )" at bounding box center [479, 288] width 93 height 22
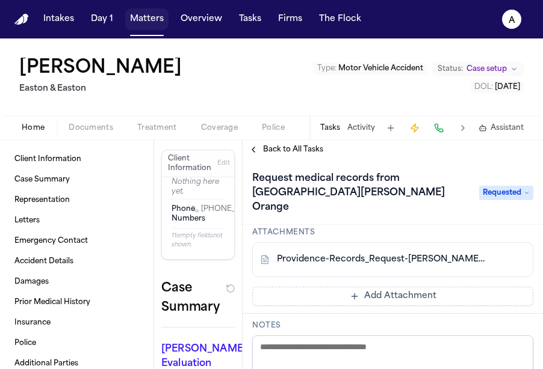
click at [150, 18] on button "Matters" at bounding box center [146, 19] width 43 height 22
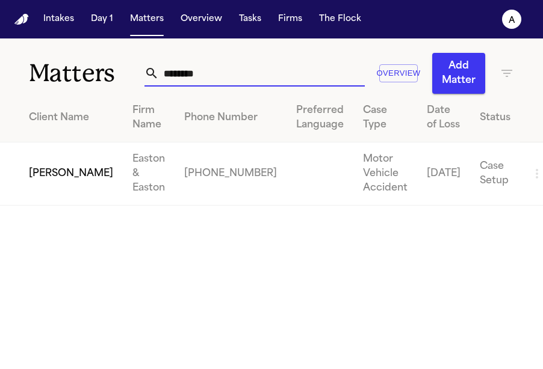
drag, startPoint x: 247, startPoint y: 75, endPoint x: 98, endPoint y: 55, distance: 149.9
click at [98, 55] on div "Matters ******** Overview Add Matter" at bounding box center [271, 65] width 543 height 55
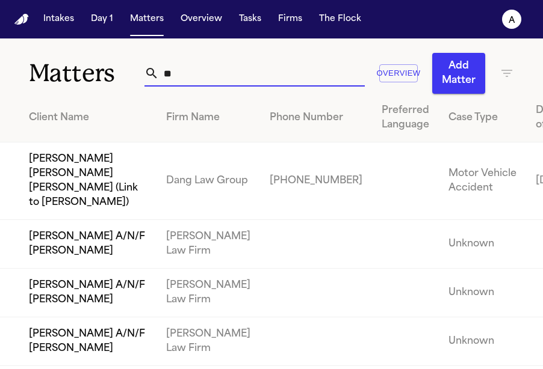
type input "*"
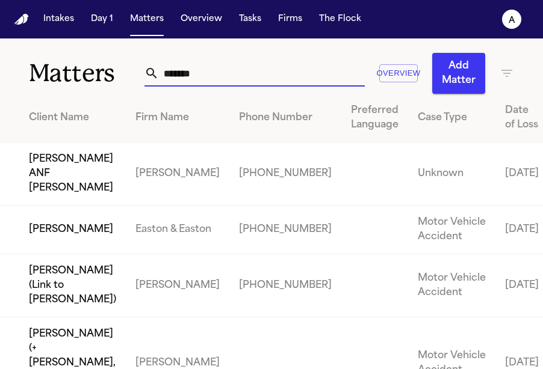
type input "******"
click at [66, 214] on td "[PERSON_NAME]" at bounding box center [63, 230] width 126 height 49
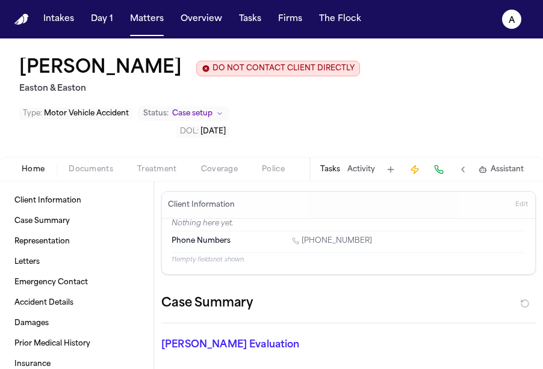
click at [333, 165] on button "Tasks" at bounding box center [330, 170] width 20 height 10
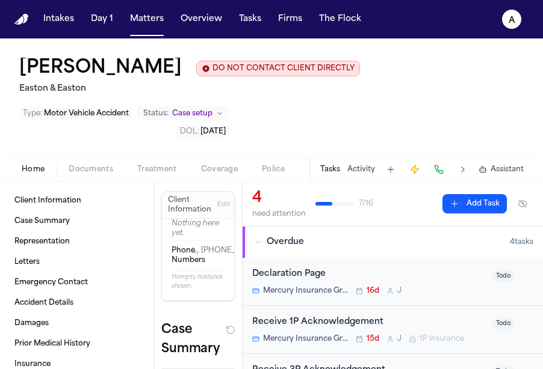
click at [387, 161] on button at bounding box center [390, 169] width 17 height 17
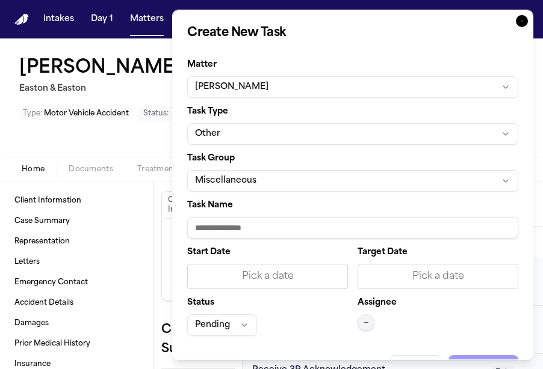
click at [273, 179] on button "Miscellaneous" at bounding box center [352, 181] width 331 height 22
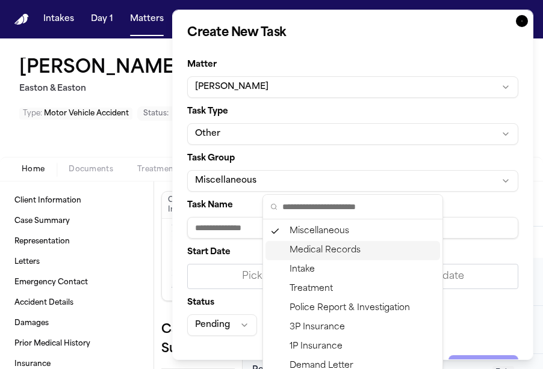
click at [305, 253] on div "Medical Records" at bounding box center [352, 250] width 174 height 19
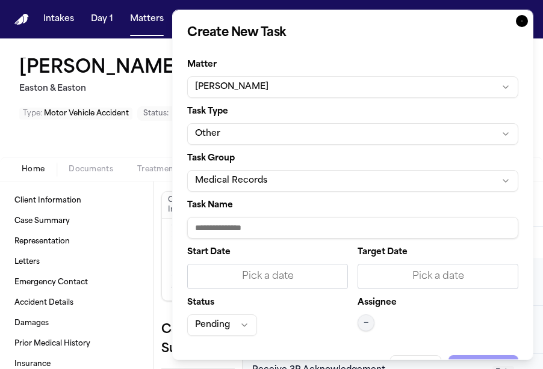
click at [277, 233] on input "Task Name" at bounding box center [352, 228] width 331 height 22
type input "**********"
click at [401, 282] on div "Pick a date" at bounding box center [437, 276] width 145 height 14
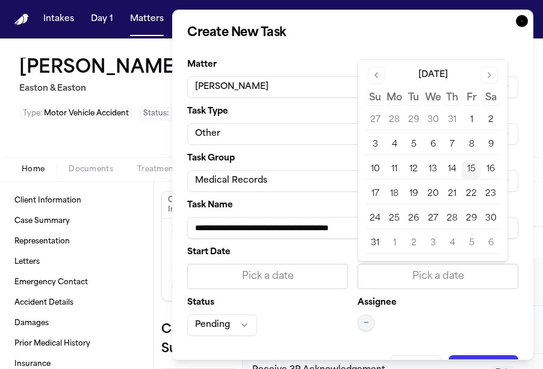
click at [473, 168] on button "15" at bounding box center [470, 169] width 19 height 19
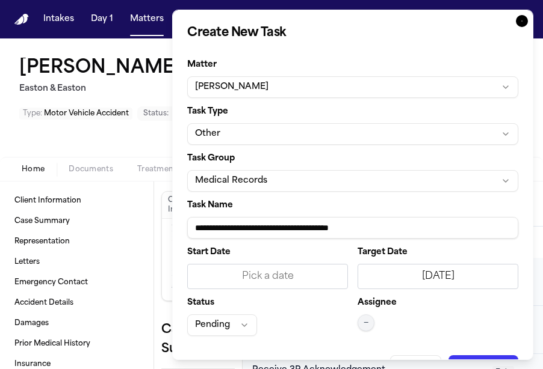
click at [306, 277] on div "Pick a date" at bounding box center [267, 276] width 145 height 14
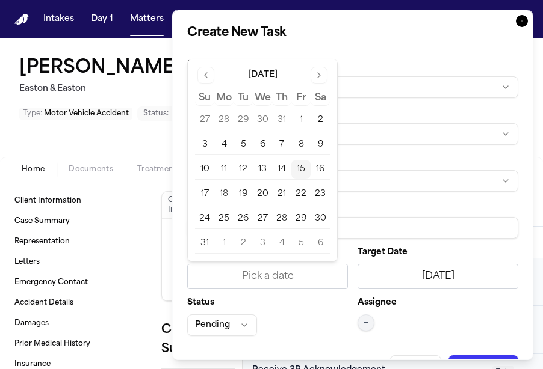
click at [302, 167] on button "15" at bounding box center [300, 169] width 19 height 19
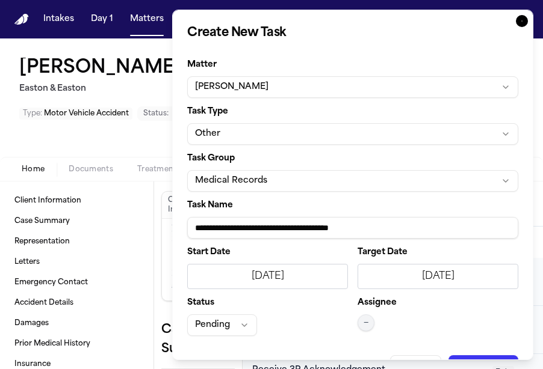
click at [217, 333] on button "Pending" at bounding box center [222, 326] width 70 height 22
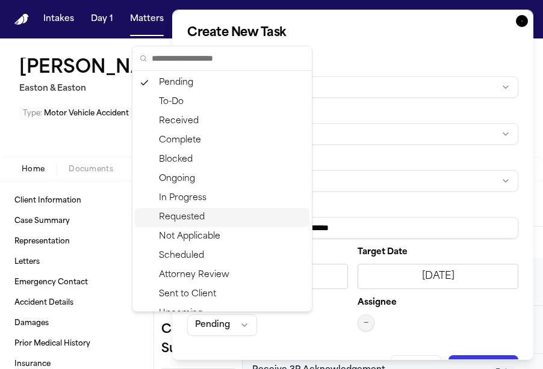
click at [224, 215] on div "Requested" at bounding box center [222, 217] width 174 height 19
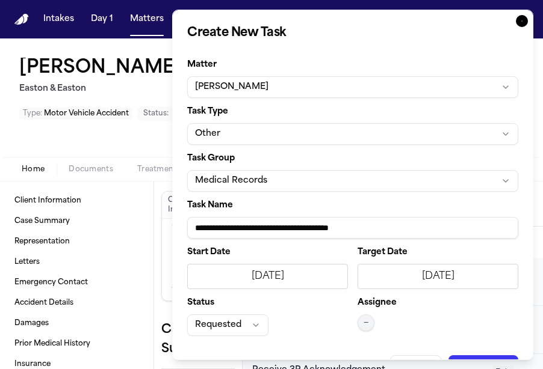
click at [366, 323] on span "—" at bounding box center [365, 323] width 5 height 10
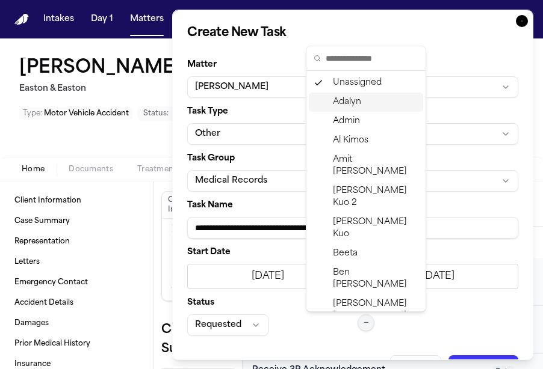
click at [363, 102] on div "Adalyn" at bounding box center [366, 102] width 114 height 19
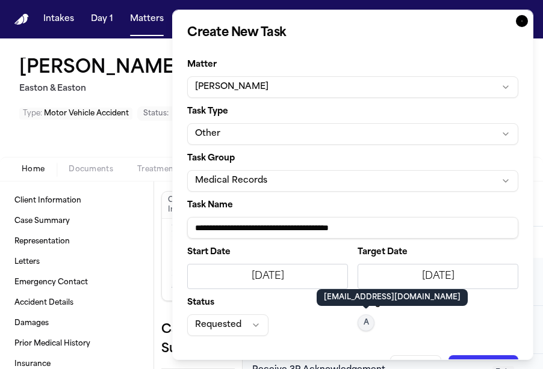
scroll to position [31, 0]
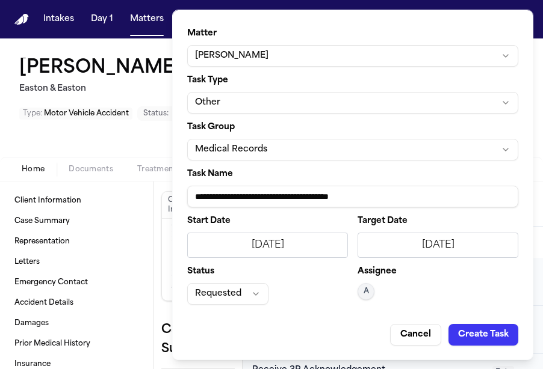
click at [487, 328] on button "Create Task" at bounding box center [483, 335] width 70 height 22
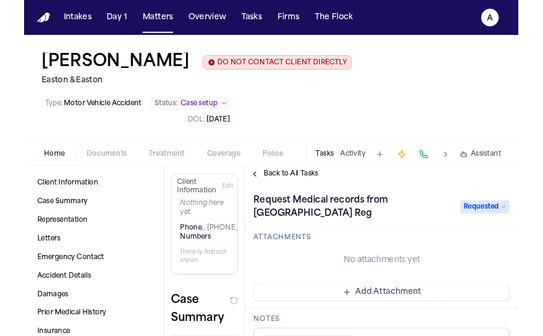
scroll to position [254, 0]
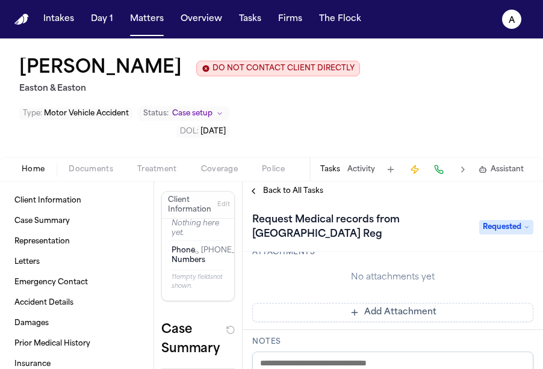
click at [458, 303] on button "Add Attachment" at bounding box center [392, 312] width 281 height 19
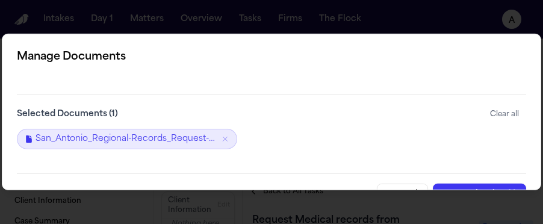
click at [488, 177] on div "Cancel Save Selection ( 1 )" at bounding box center [271, 189] width 509 height 32
click at [488, 183] on button "Save Selection ( 1 )" at bounding box center [479, 194] width 93 height 22
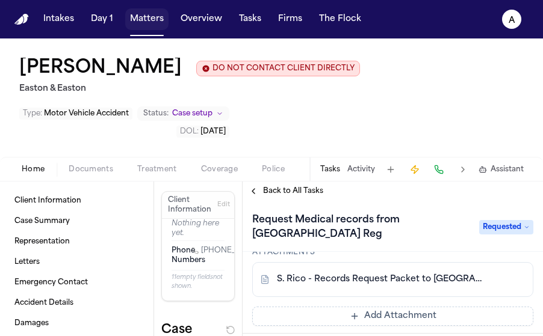
click at [146, 15] on button "Matters" at bounding box center [146, 19] width 43 height 22
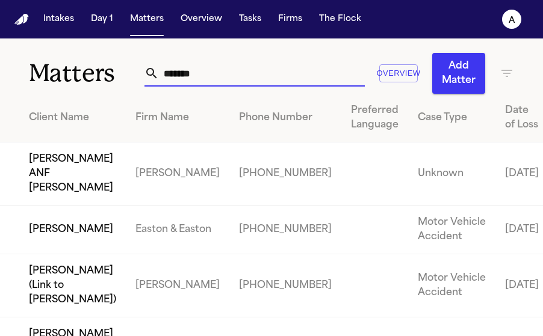
click at [203, 81] on input "******" at bounding box center [262, 73] width 206 height 26
drag, startPoint x: 232, startPoint y: 73, endPoint x: 136, endPoint y: 73, distance: 95.6
click at [136, 73] on div "Matters ****** Overview Add Matter" at bounding box center [271, 65] width 543 height 55
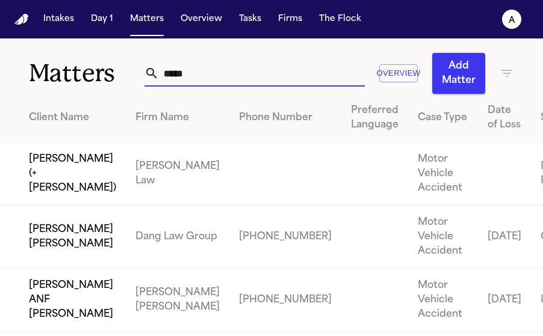
type input "******"
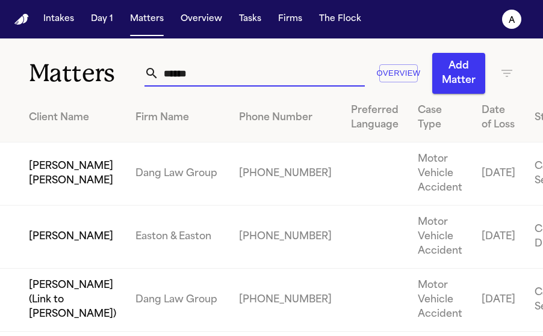
drag, startPoint x: 216, startPoint y: 76, endPoint x: 124, endPoint y: 73, distance: 92.1
click at [124, 75] on div "Matters ****** Overview Add Matter" at bounding box center [271, 65] width 543 height 55
